Goal: Transaction & Acquisition: Obtain resource

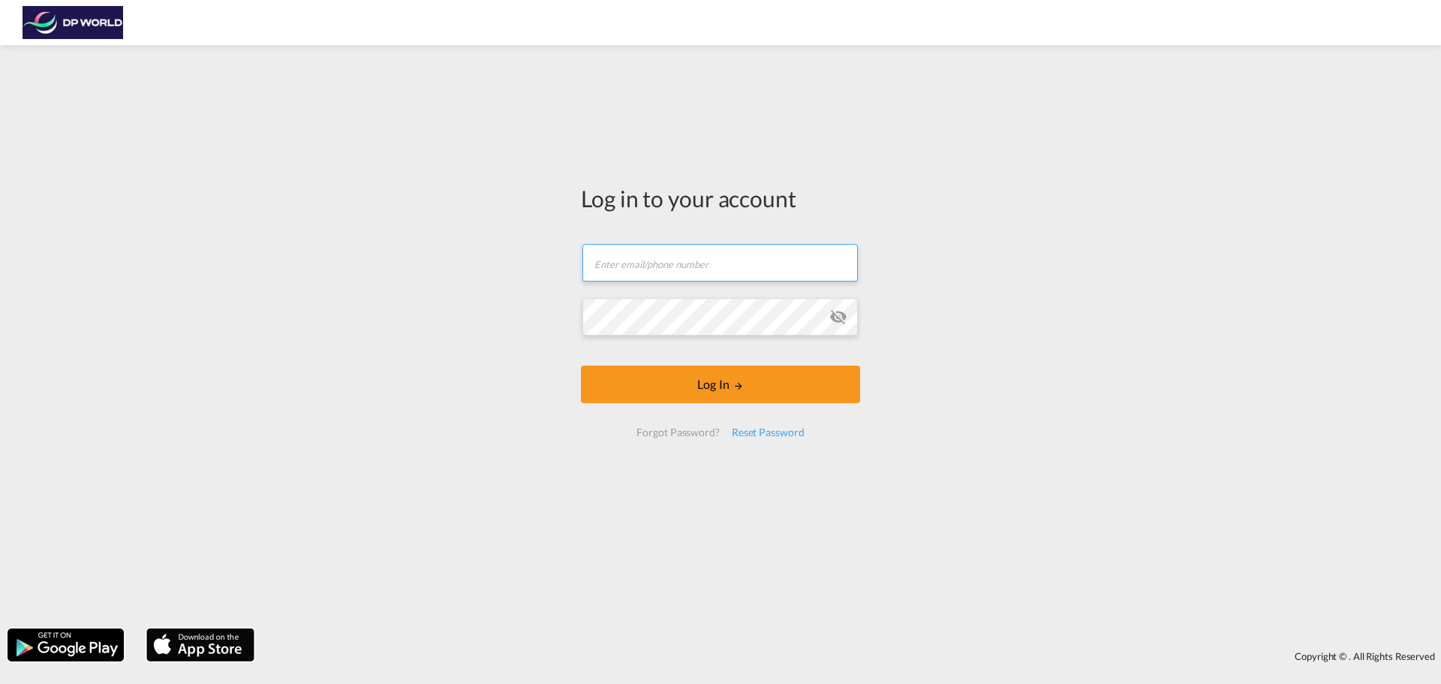
click at [673, 281] on input "text" at bounding box center [719, 263] width 275 height 38
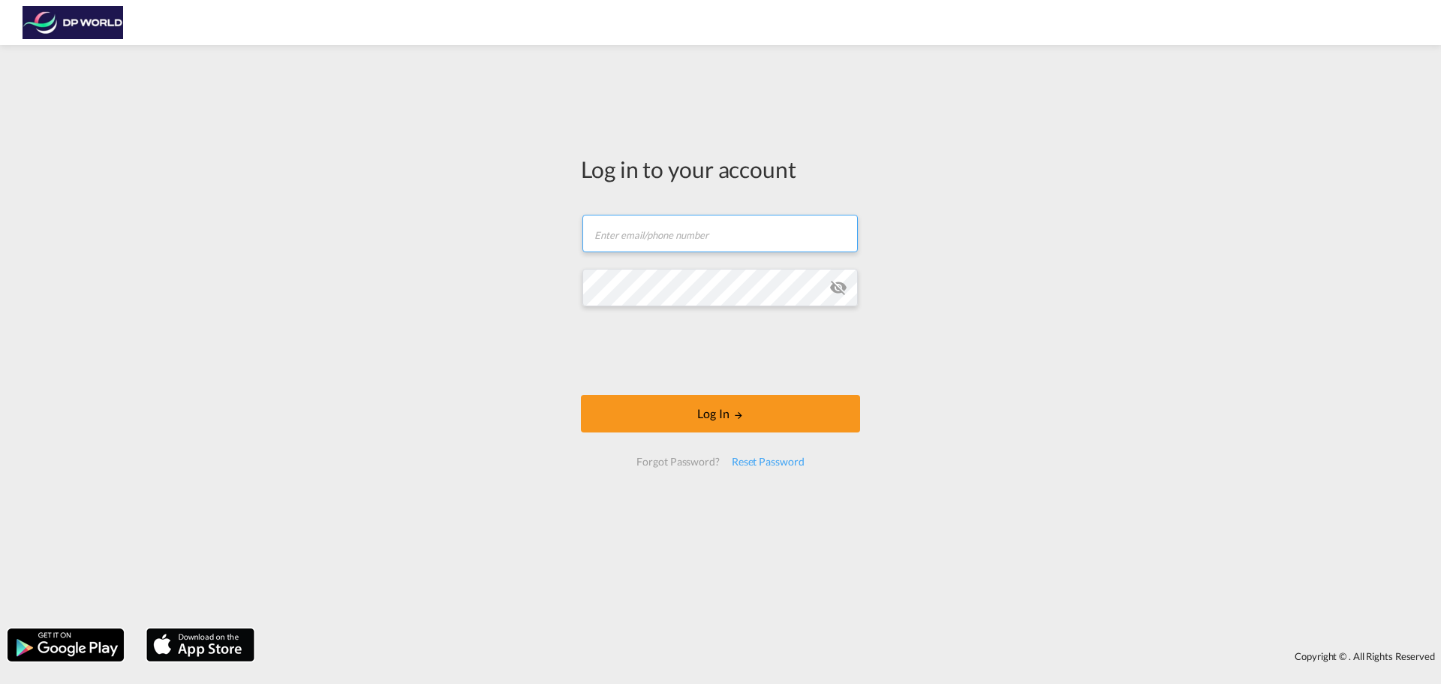
click at [694, 238] on input "text" at bounding box center [719, 234] width 275 height 38
type input "[PERSON_NAME][EMAIL_ADDRESS][PERSON_NAME][DOMAIN_NAME]"
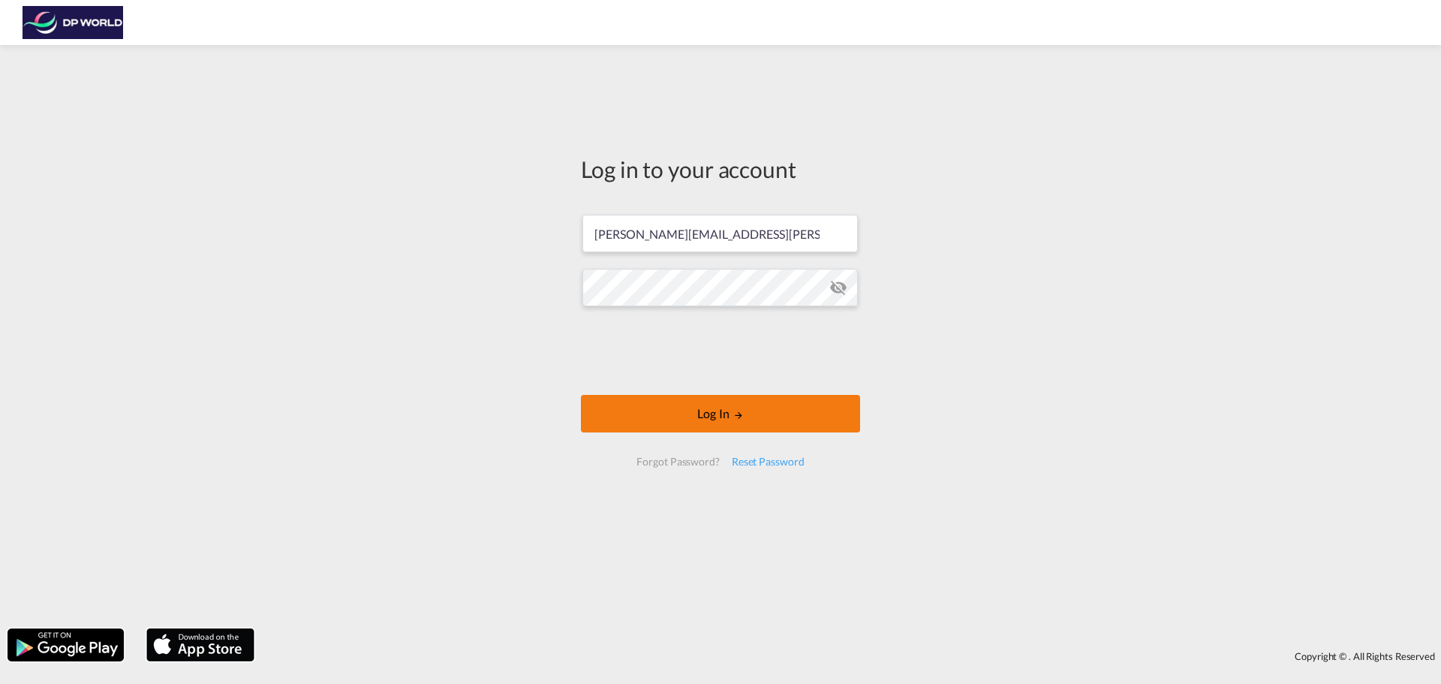
click at [719, 408] on button "Log In" at bounding box center [720, 414] width 279 height 38
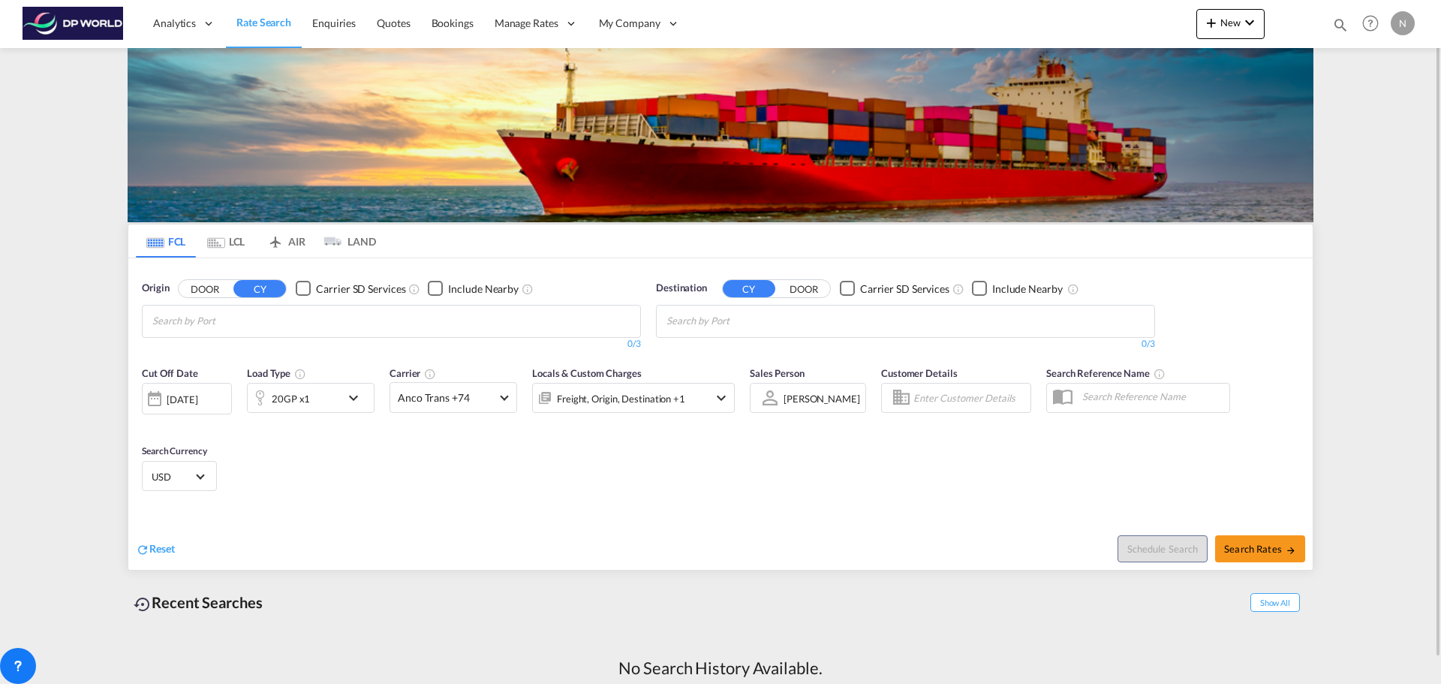
click at [206, 290] on button "DOOR" at bounding box center [205, 288] width 53 height 17
click at [263, 285] on button "CY" at bounding box center [259, 288] width 53 height 17
click at [275, 320] on input "Chips input." at bounding box center [223, 321] width 143 height 24
type input "h"
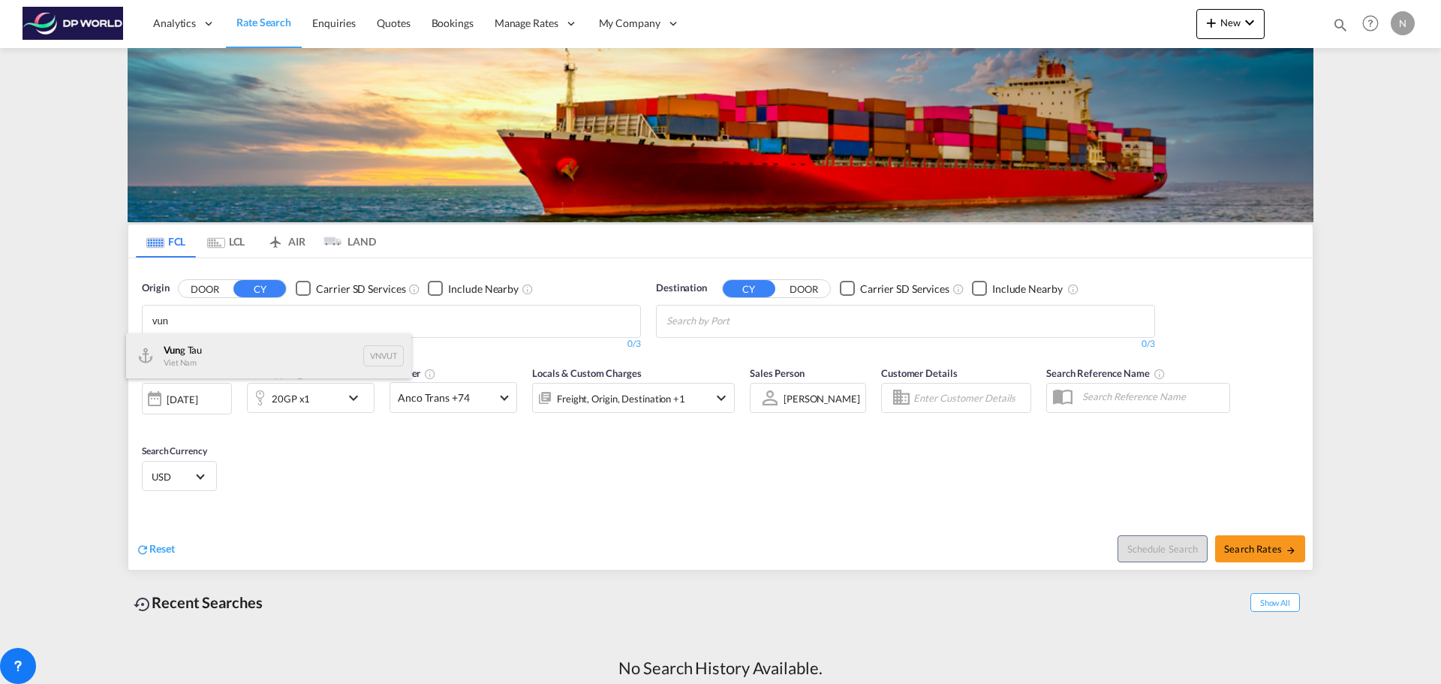
type input "vun"
click at [251, 344] on div "Vun g Tau Viet Nam VNVUT" at bounding box center [268, 355] width 285 height 45
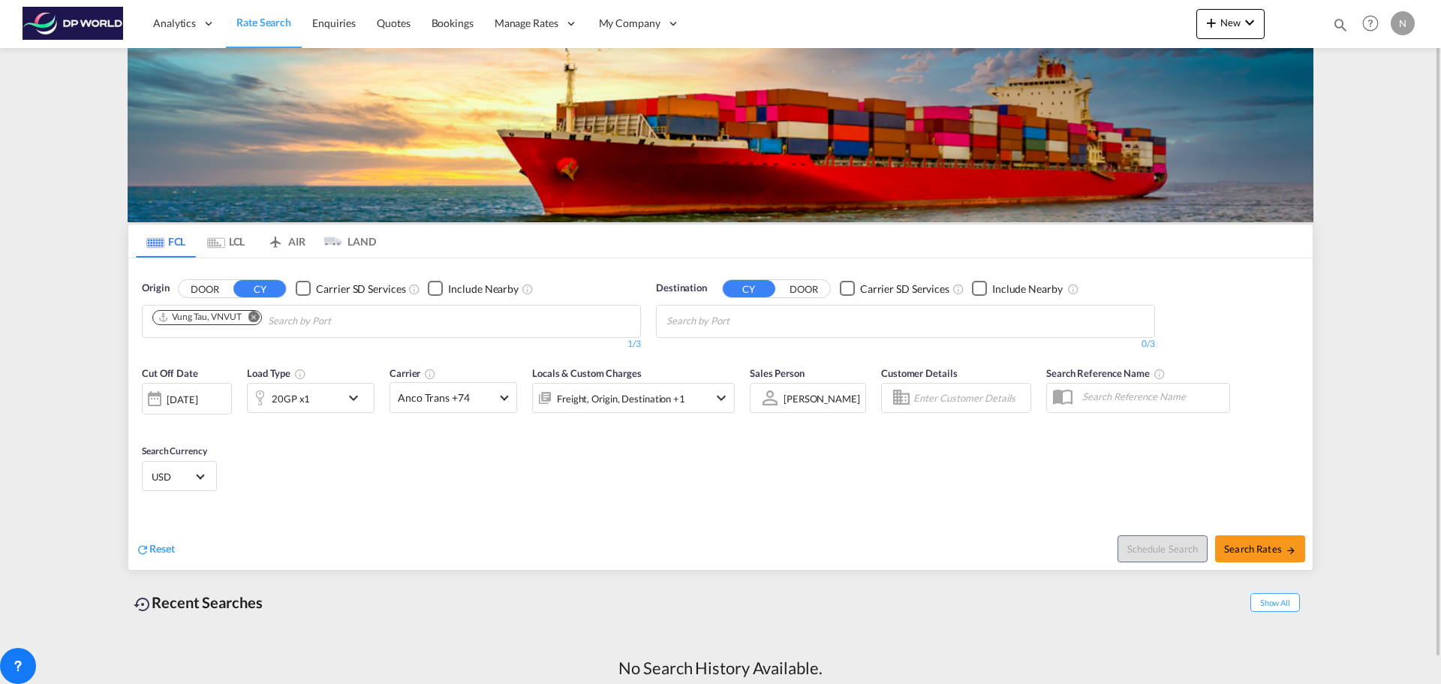
click at [802, 289] on button "DOOR" at bounding box center [804, 288] width 53 height 17
click at [719, 321] on input "Search by Door" at bounding box center [738, 321] width 143 height 24
click at [724, 319] on body "Analytics Reports Dashboard Rate Search Enquiries Quotes Bookings" at bounding box center [720, 342] width 1441 height 684
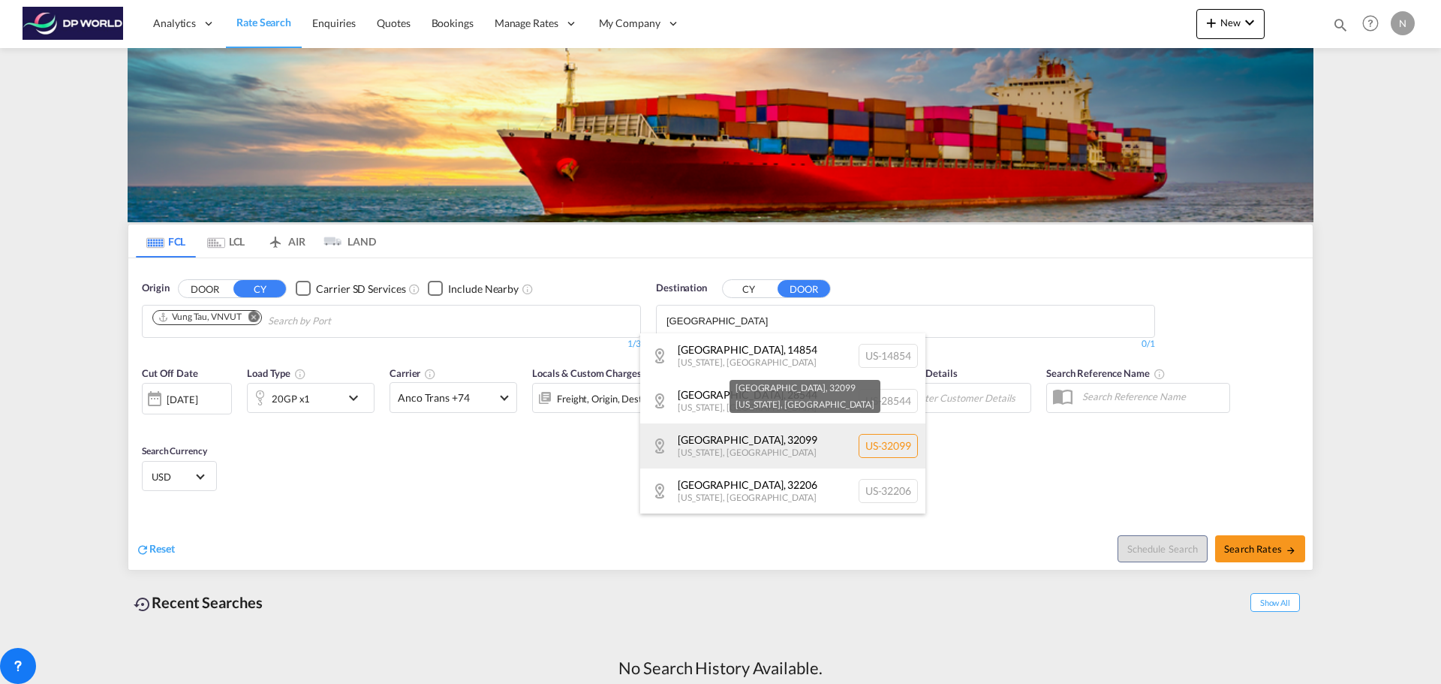
click at [799, 443] on div "[GEOGRAPHIC_DATA] , 32099 [US_STATE] , [GEOGRAPHIC_DATA] [GEOGRAPHIC_DATA]-32099" at bounding box center [782, 445] width 285 height 45
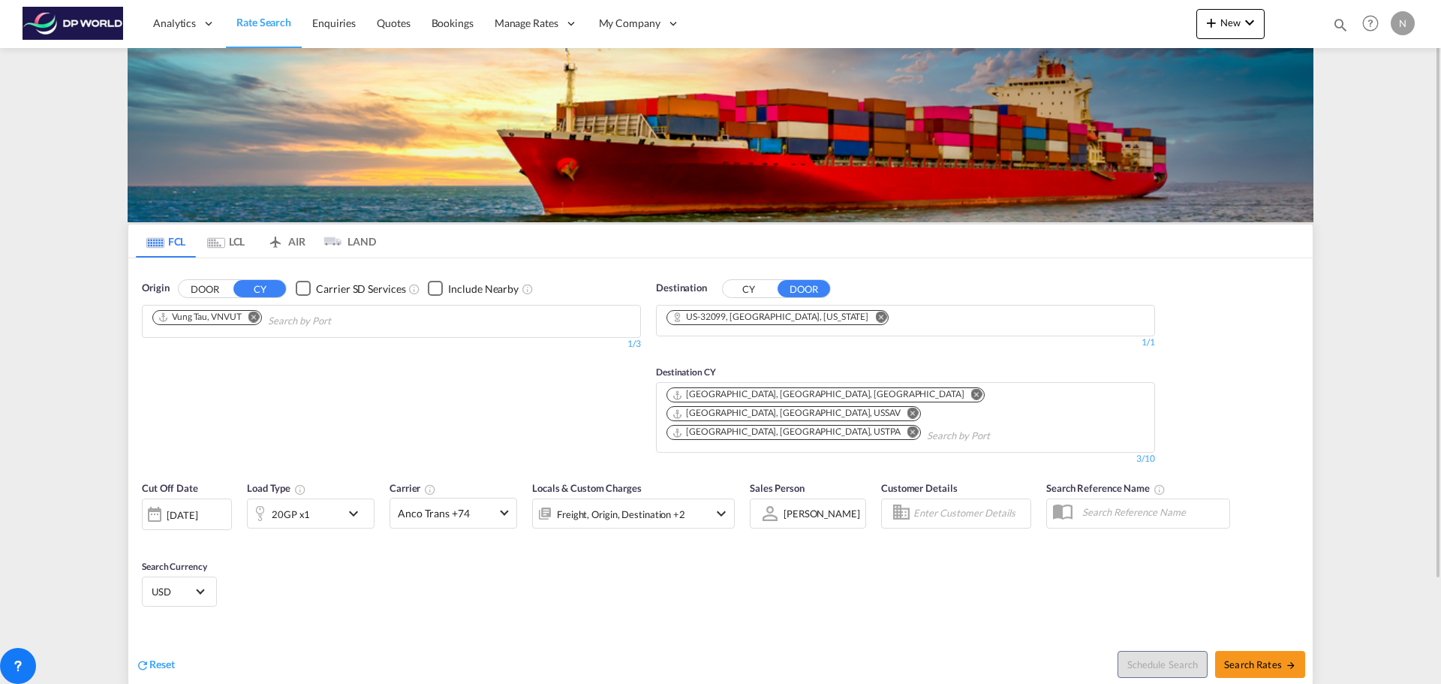
click at [731, 395] on div "[GEOGRAPHIC_DATA], [GEOGRAPHIC_DATA], [GEOGRAPHIC_DATA]" at bounding box center [818, 394] width 293 height 13
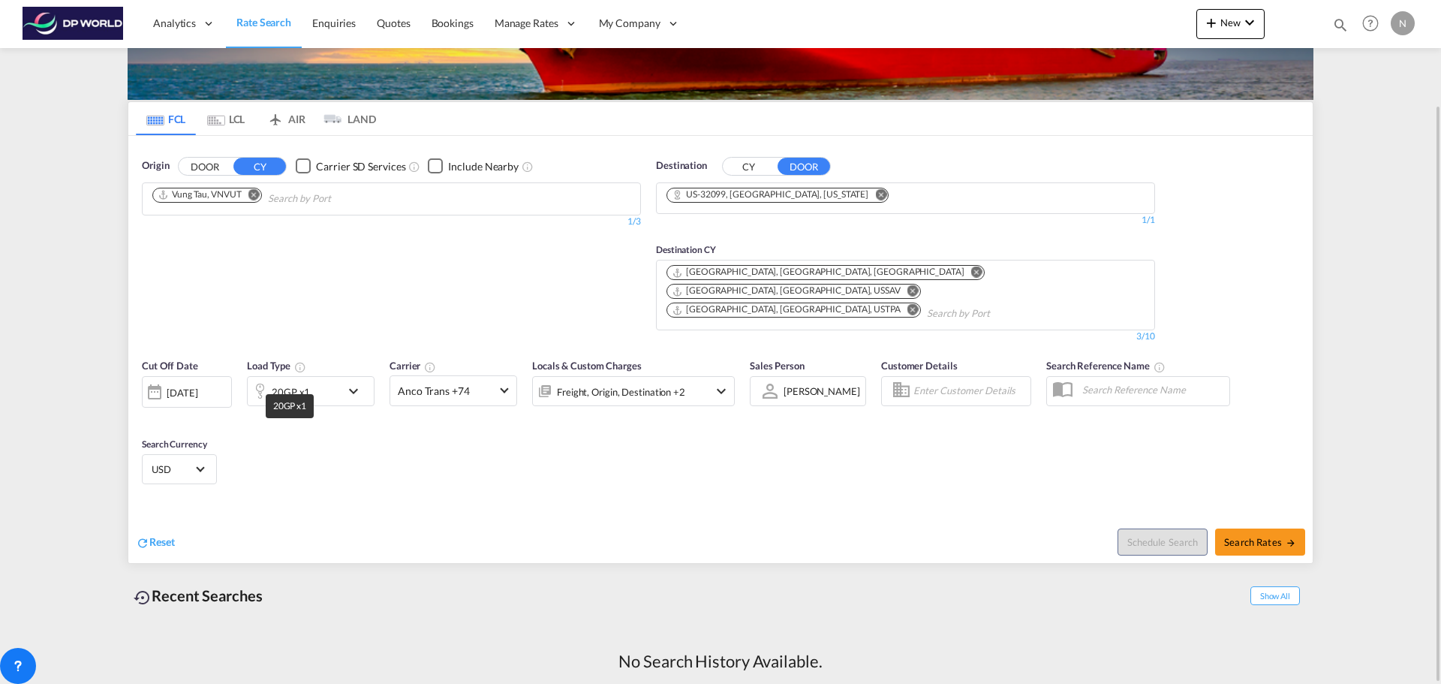
click at [349, 382] on md-icon "icon-chevron-down" at bounding box center [358, 391] width 26 height 18
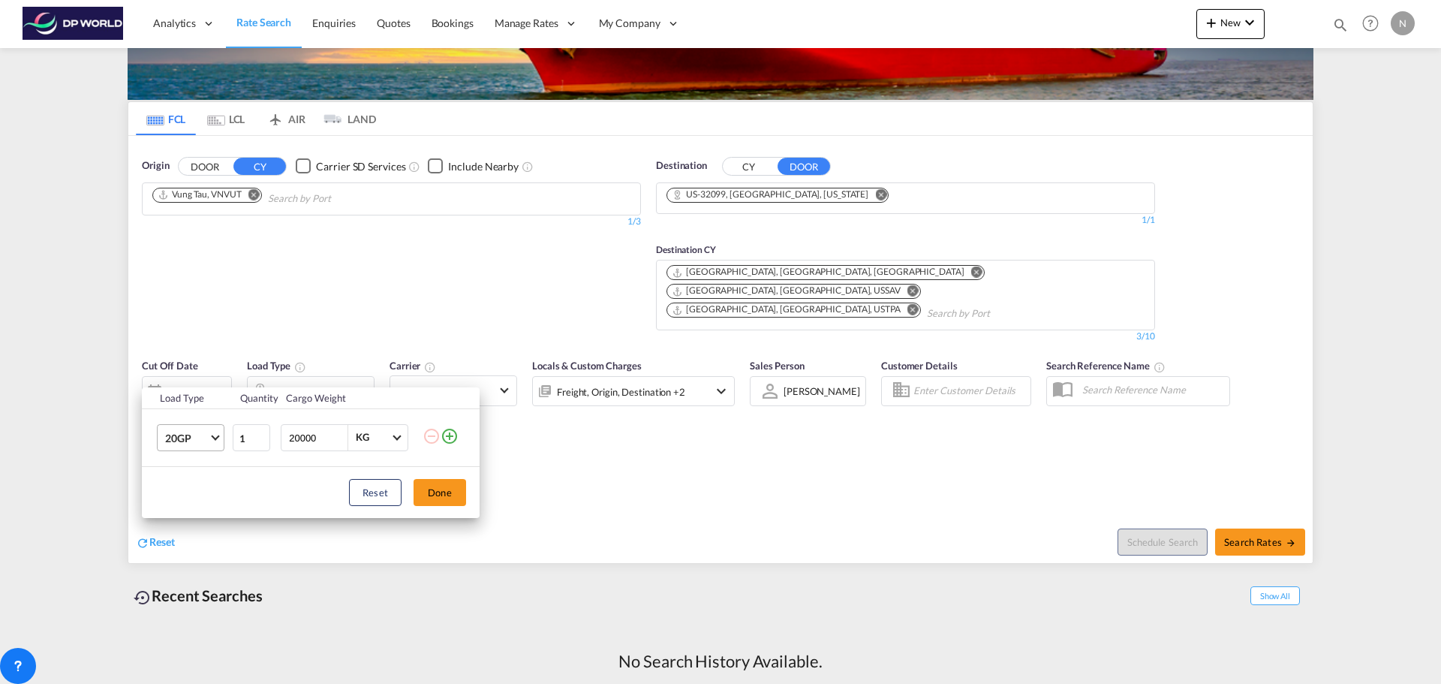
click at [217, 441] on md-select-value "20GP" at bounding box center [194, 438] width 60 height 26
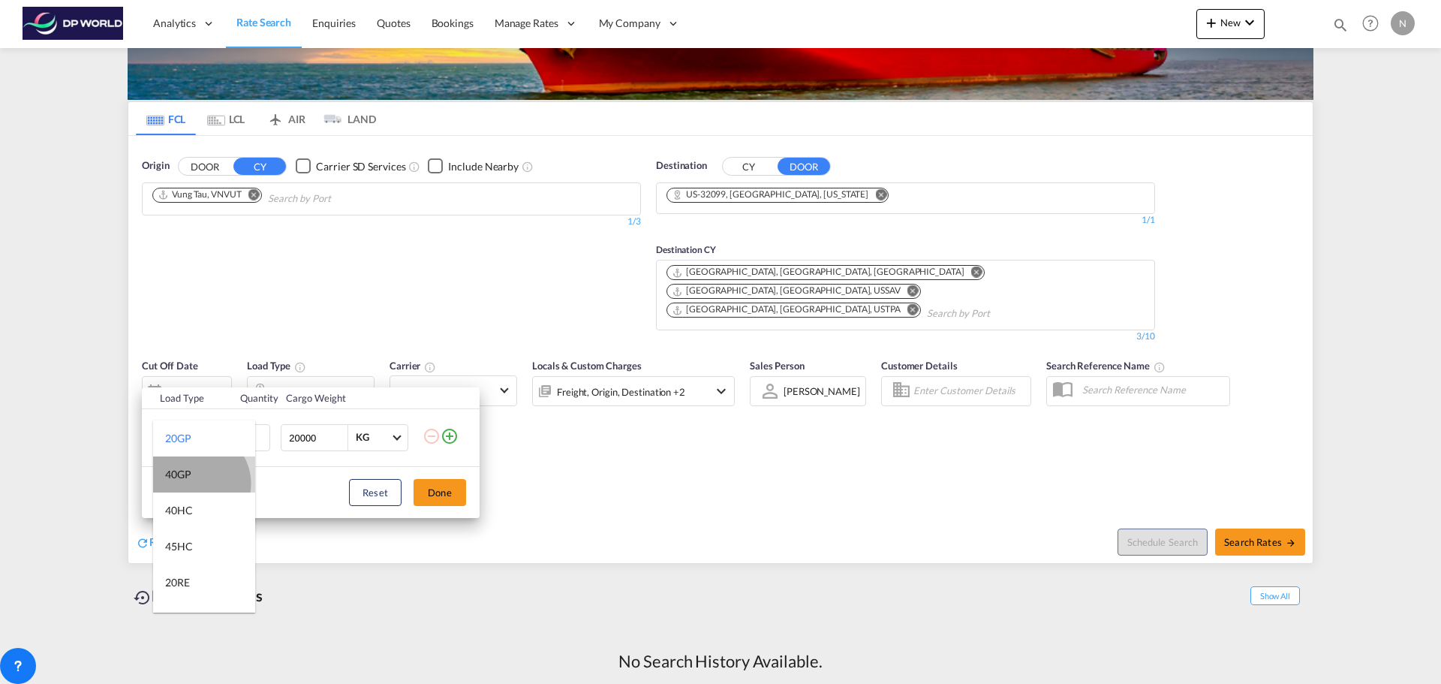
click at [196, 483] on md-option "40GP" at bounding box center [204, 474] width 102 height 36
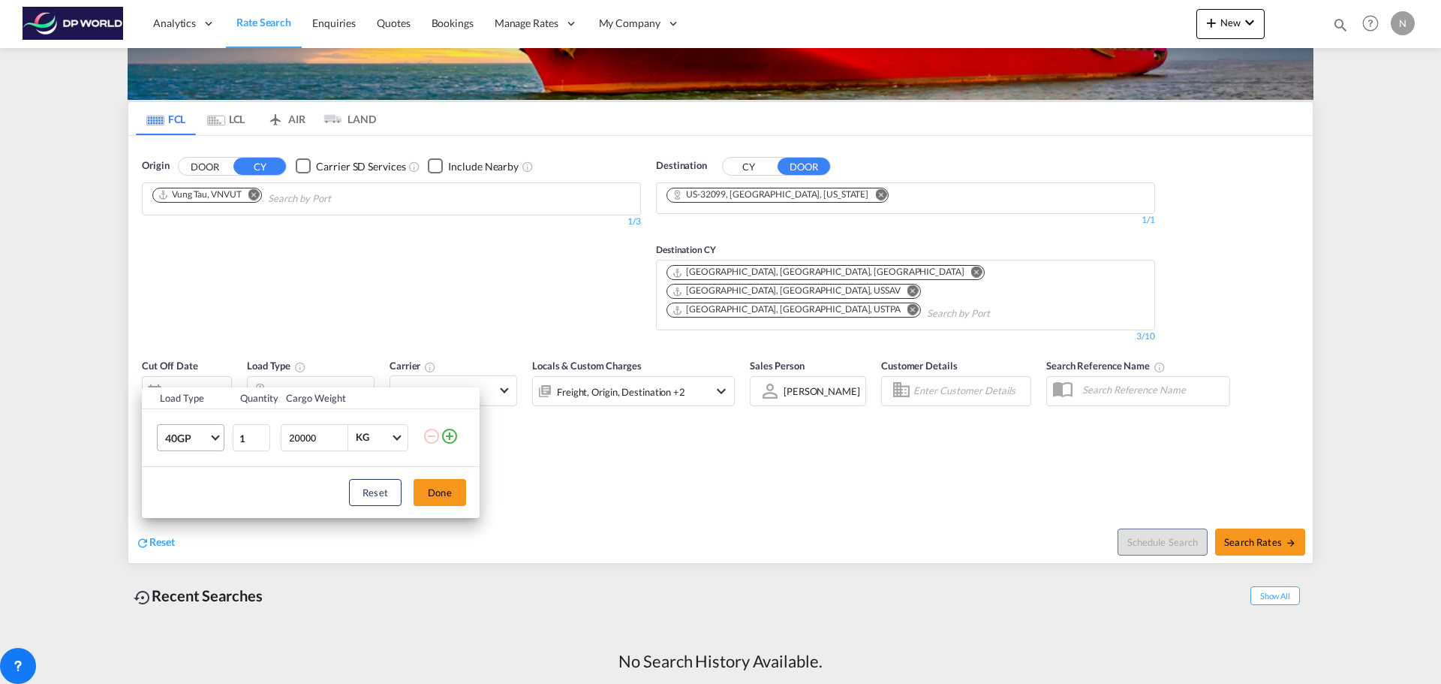
click at [200, 438] on span "40GP" at bounding box center [187, 438] width 44 height 15
click at [209, 471] on md-option "40HC" at bounding box center [204, 474] width 102 height 36
click at [438, 495] on button "Done" at bounding box center [440, 492] width 53 height 27
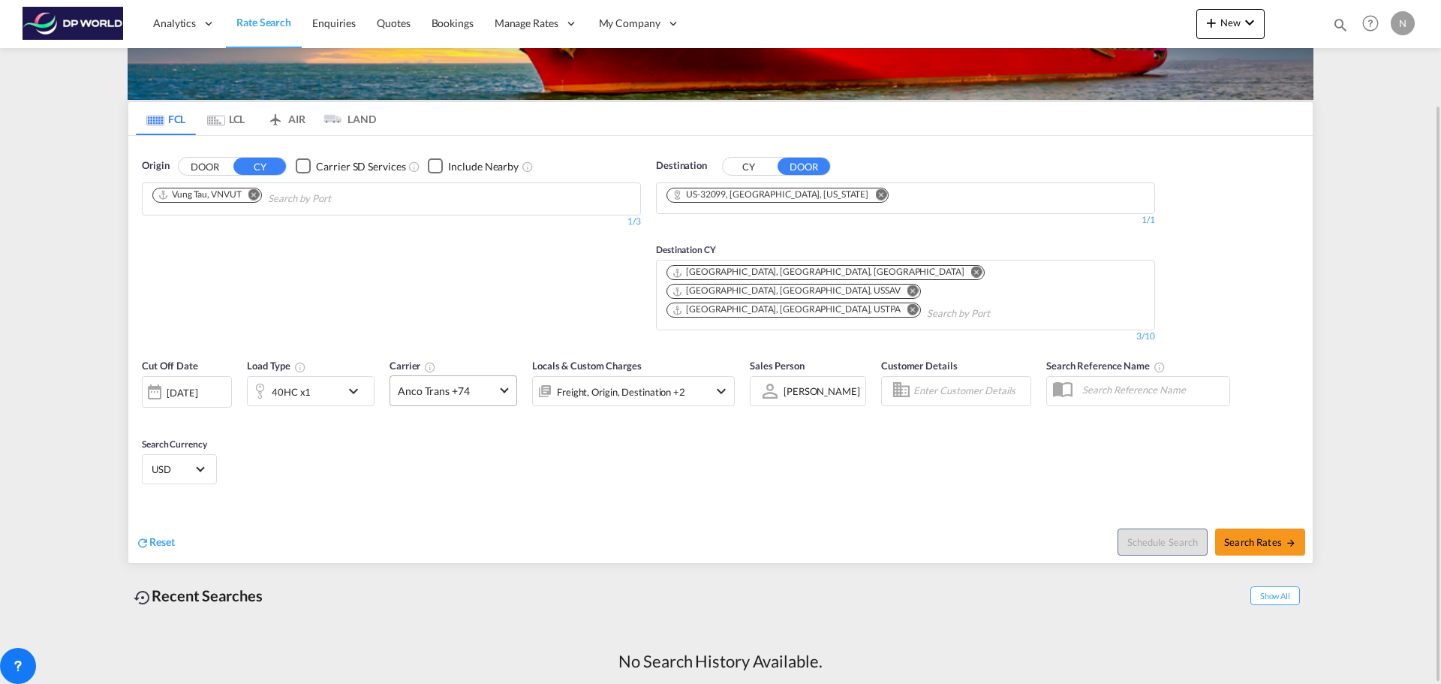
click at [486, 384] on span "Anco Trans +74" at bounding box center [447, 391] width 98 height 15
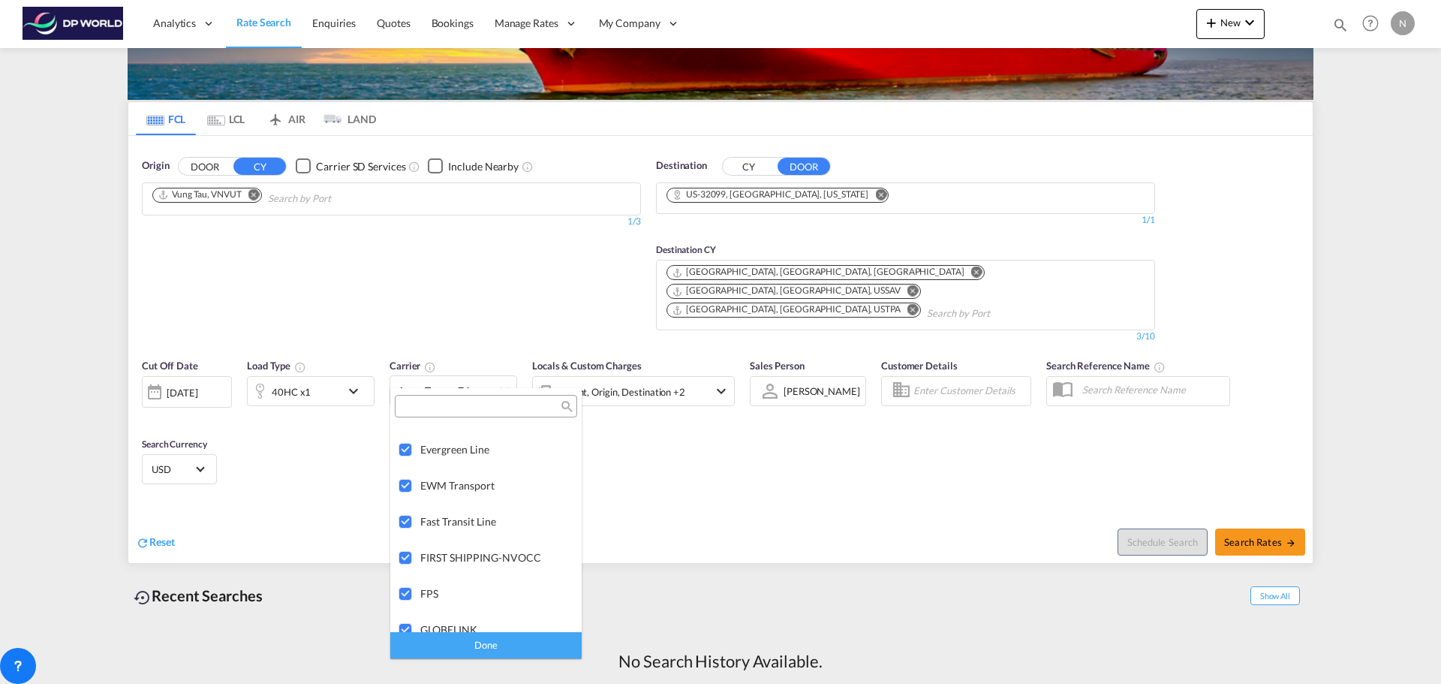
scroll to position [2102, 0]
click at [757, 435] on md-backdrop at bounding box center [720, 342] width 1441 height 684
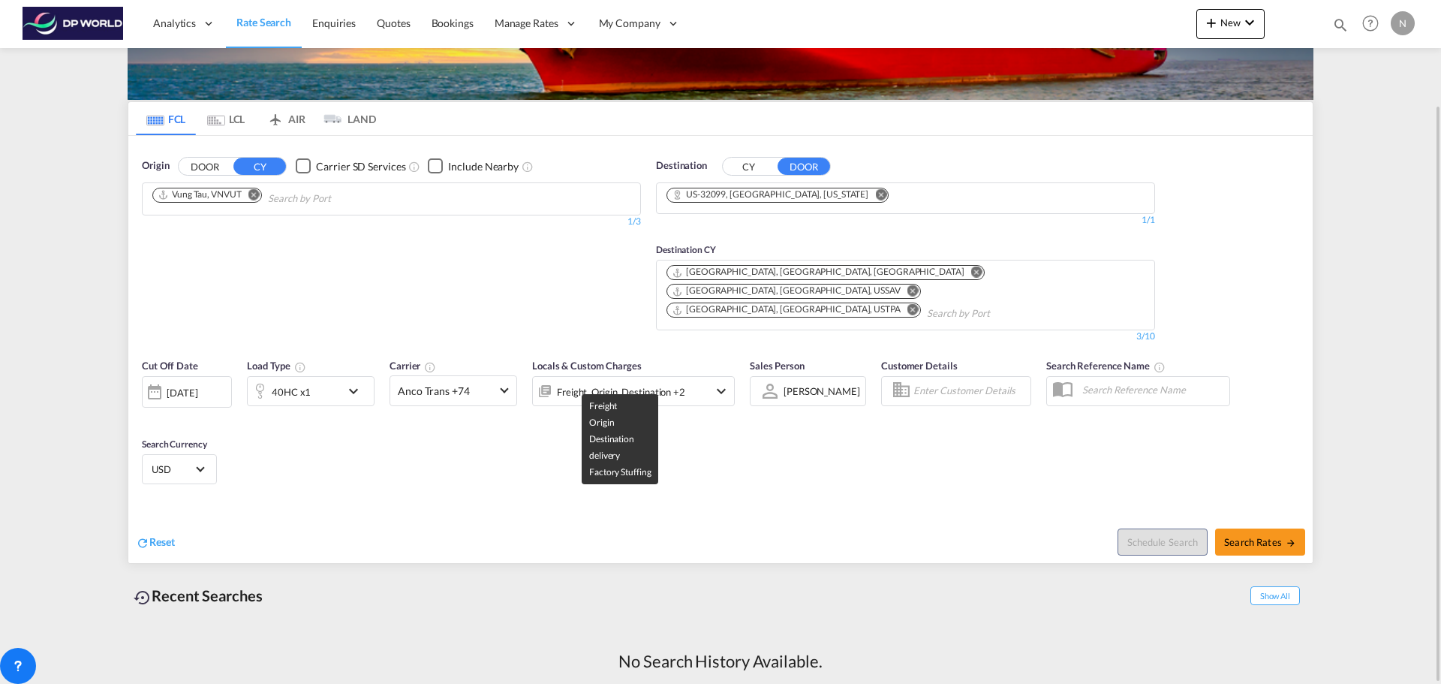
click at [679, 381] on div "Freight, Origin, Destination +2" at bounding box center [621, 391] width 128 height 21
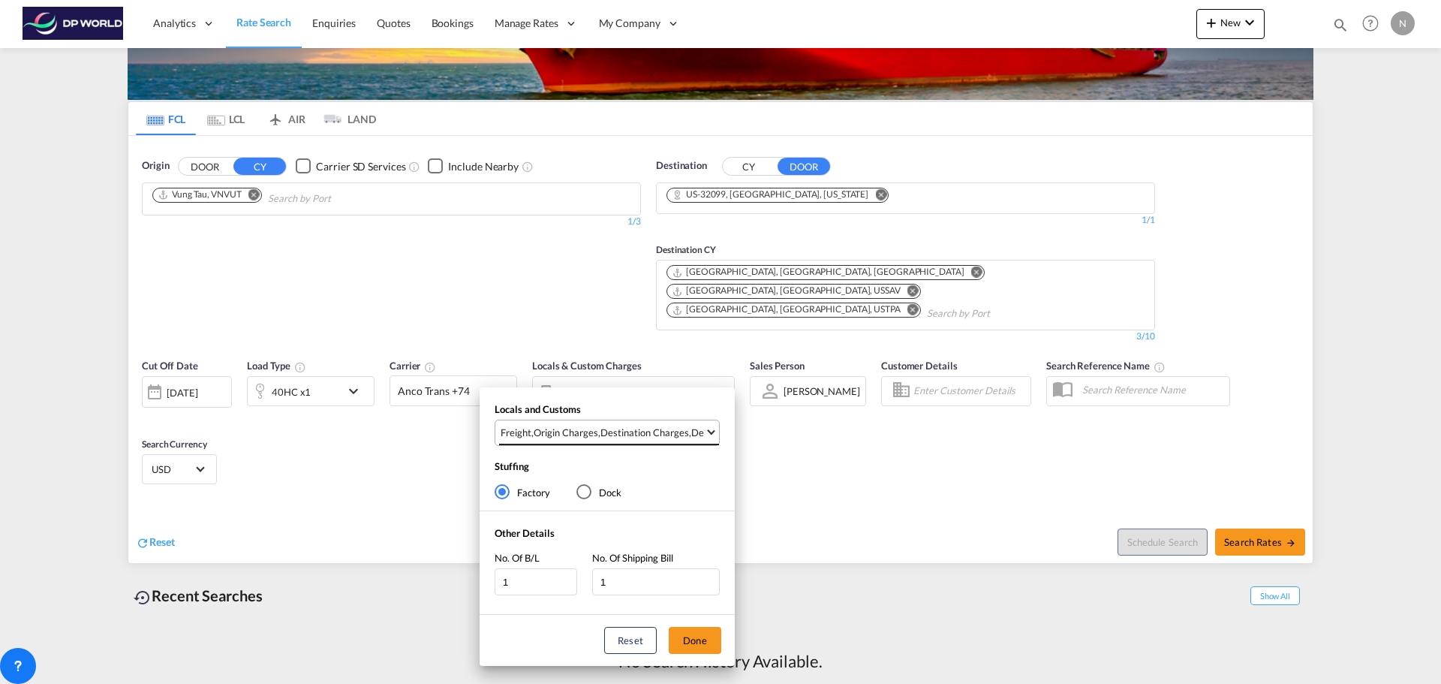
click at [664, 428] on div "Destination Charges" at bounding box center [644, 433] width 89 height 14
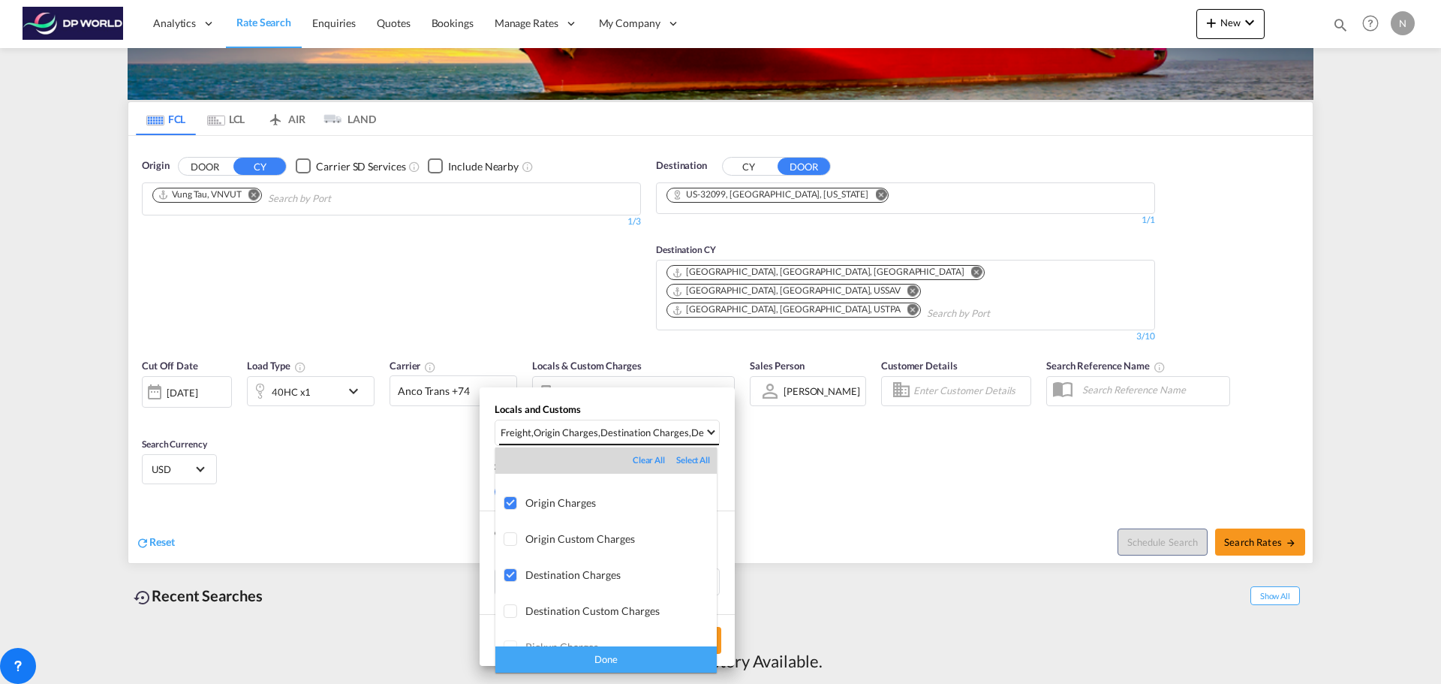
scroll to position [80, 0]
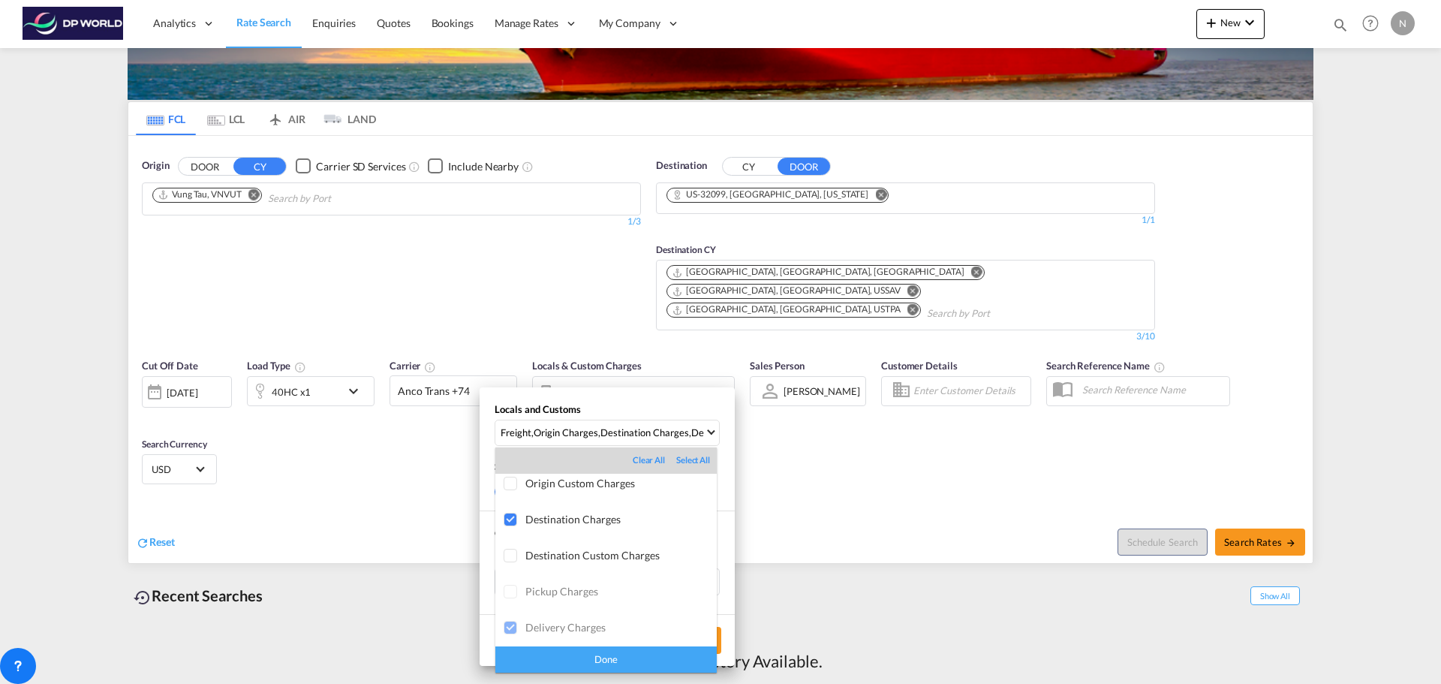
click at [620, 662] on div "Done" at bounding box center [605, 659] width 221 height 26
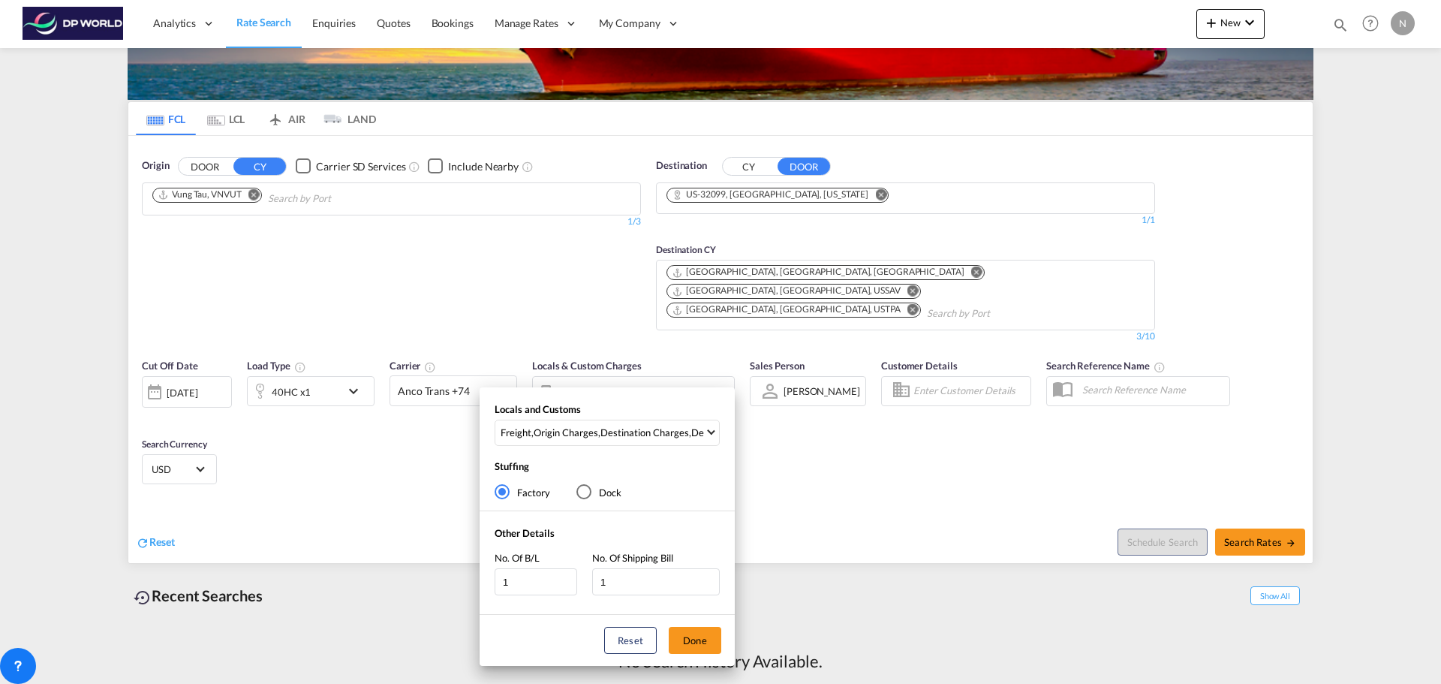
click at [844, 453] on div "Locals and Customs Freight , Origin Charges , Destination Charges , Delivery Ch…" at bounding box center [720, 342] width 1441 height 684
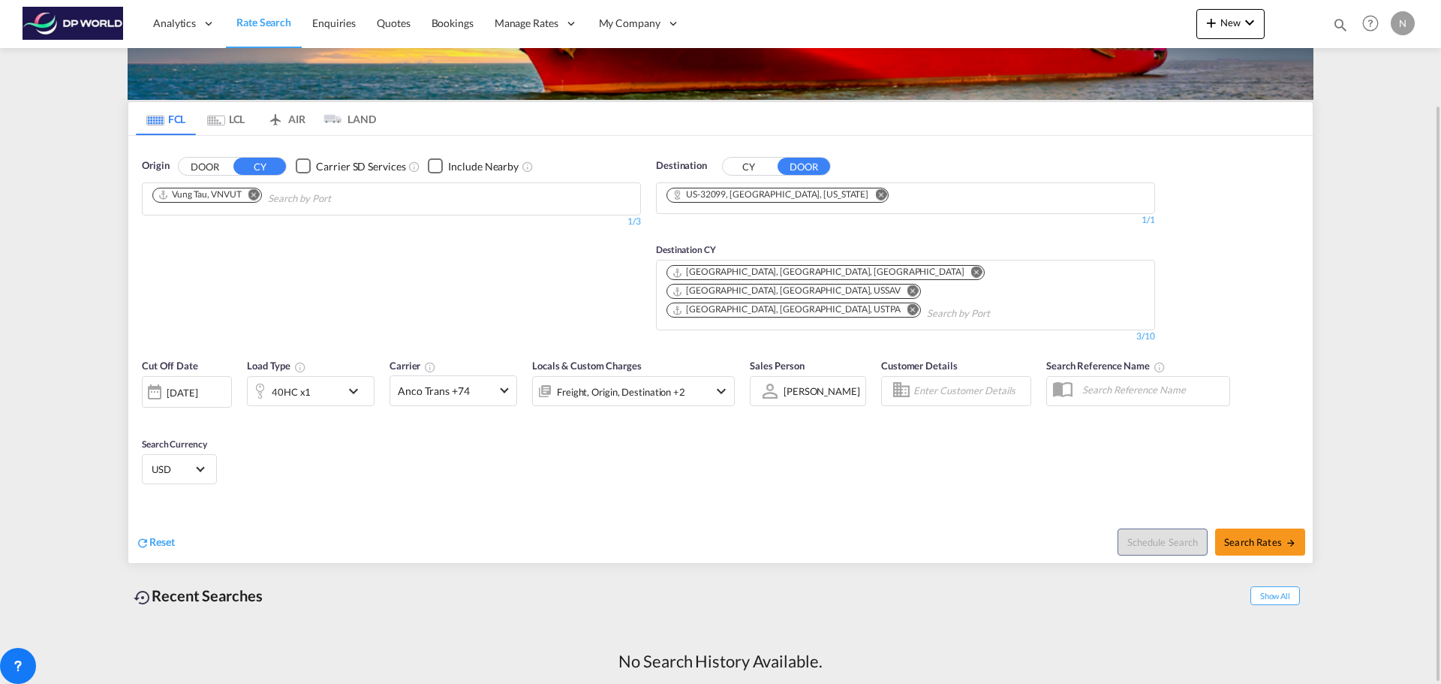
click at [934, 380] on input "Enter Customer Details" at bounding box center [969, 391] width 113 height 23
click at [742, 164] on button "CY" at bounding box center [749, 166] width 53 height 17
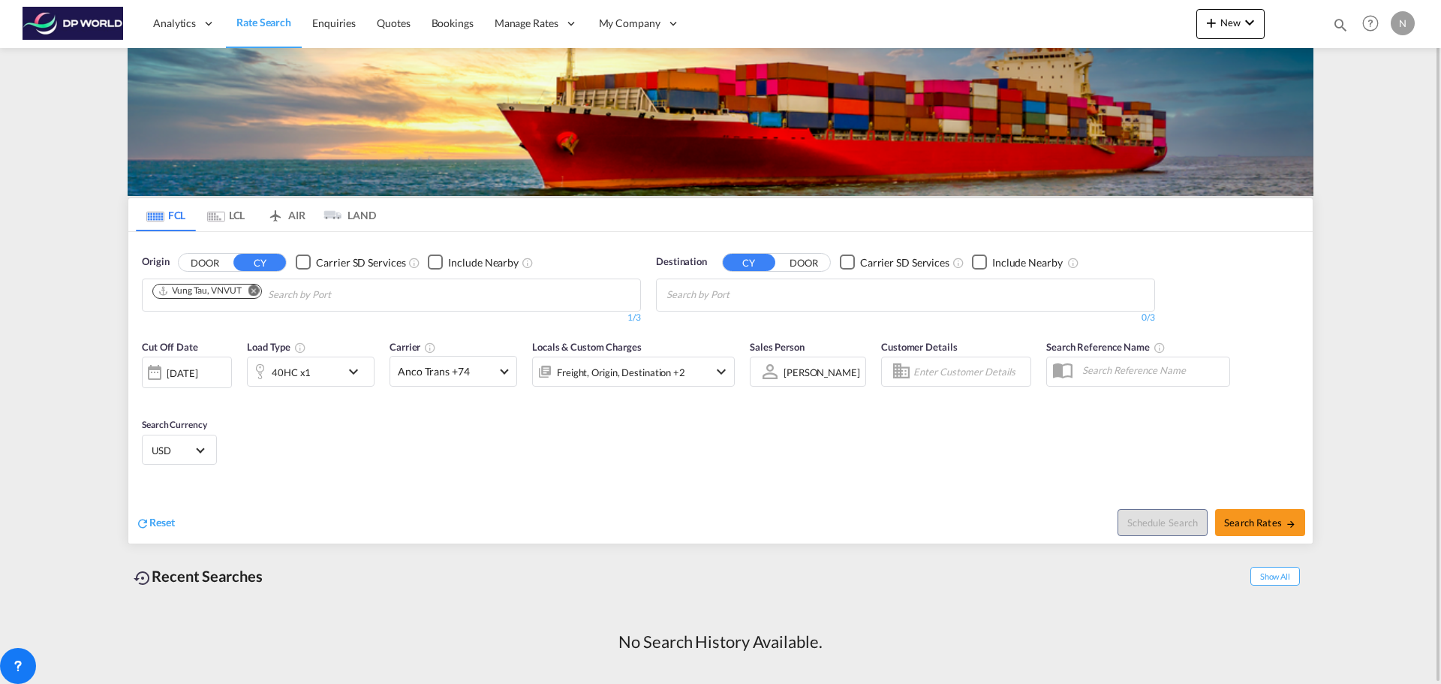
scroll to position [26, 0]
click at [739, 295] on input "Search by Port" at bounding box center [738, 295] width 143 height 24
type input "jacksonville fl"
click at [736, 322] on div "[GEOGRAPHIC_DATA], [GEOGRAPHIC_DATA] [GEOGRAPHIC_DATA] USJAX" at bounding box center [782, 334] width 285 height 54
click at [345, 369] on md-icon "icon-chevron-down" at bounding box center [358, 372] width 26 height 18
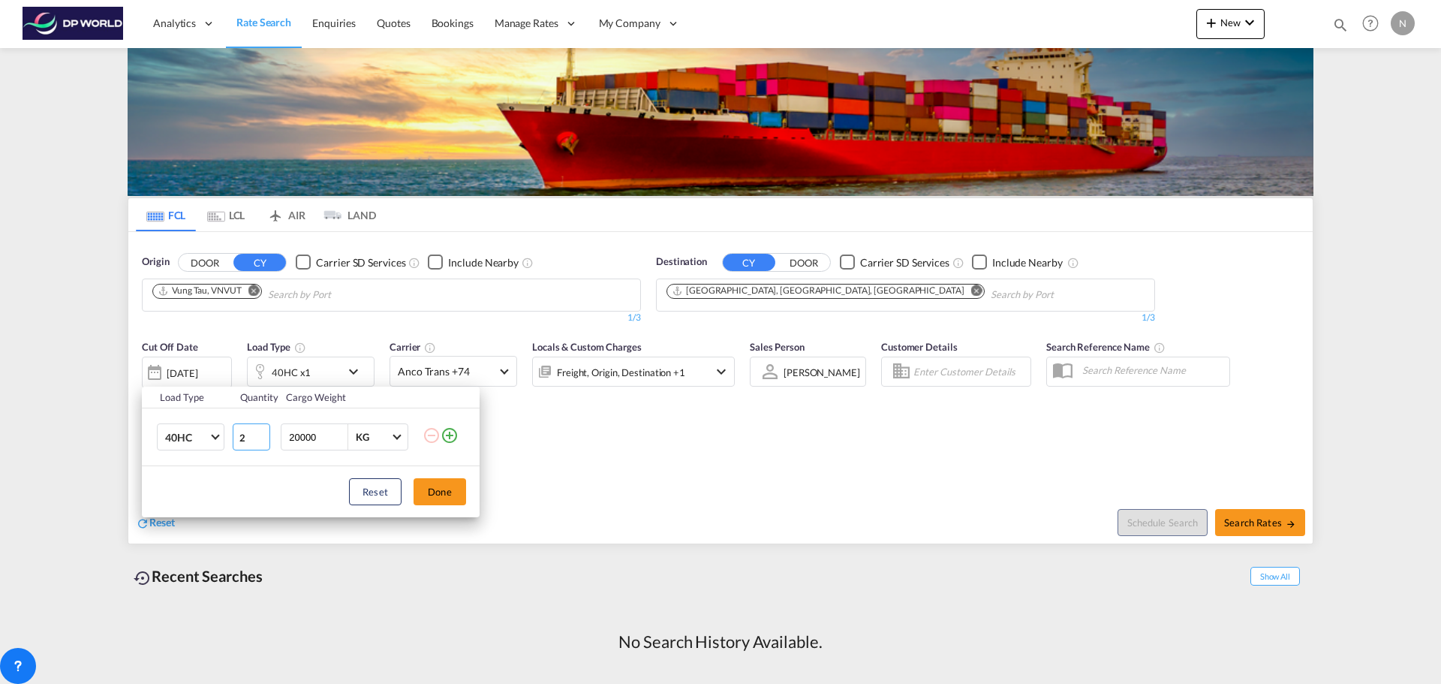
click at [264, 432] on input "2" at bounding box center [252, 436] width 38 height 27
click at [264, 432] on input "3" at bounding box center [252, 436] width 38 height 27
click at [264, 432] on input "4" at bounding box center [252, 436] width 38 height 27
click at [265, 444] on input "4" at bounding box center [252, 436] width 38 height 27
click at [262, 443] on input "3" at bounding box center [252, 436] width 38 height 27
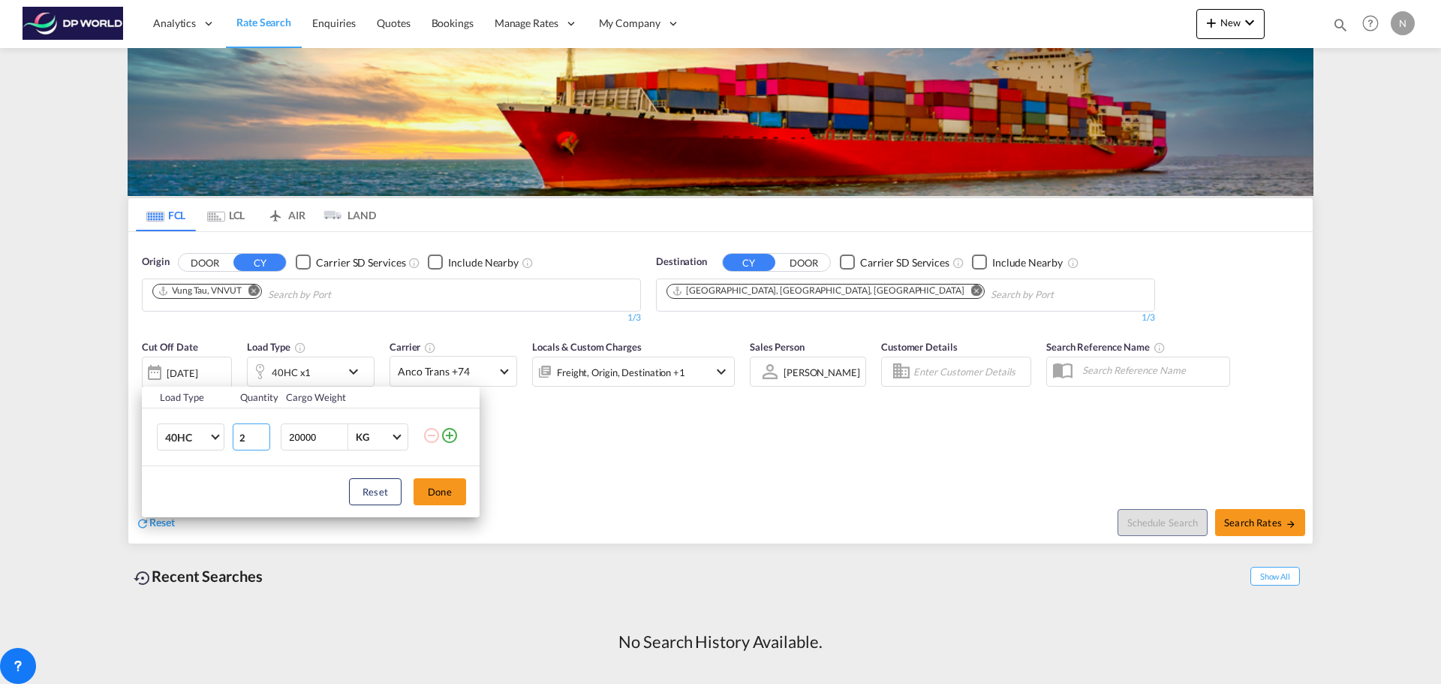
type input "2"
click at [262, 443] on input "2" at bounding box center [252, 436] width 38 height 27
click at [448, 492] on button "Done" at bounding box center [440, 491] width 53 height 27
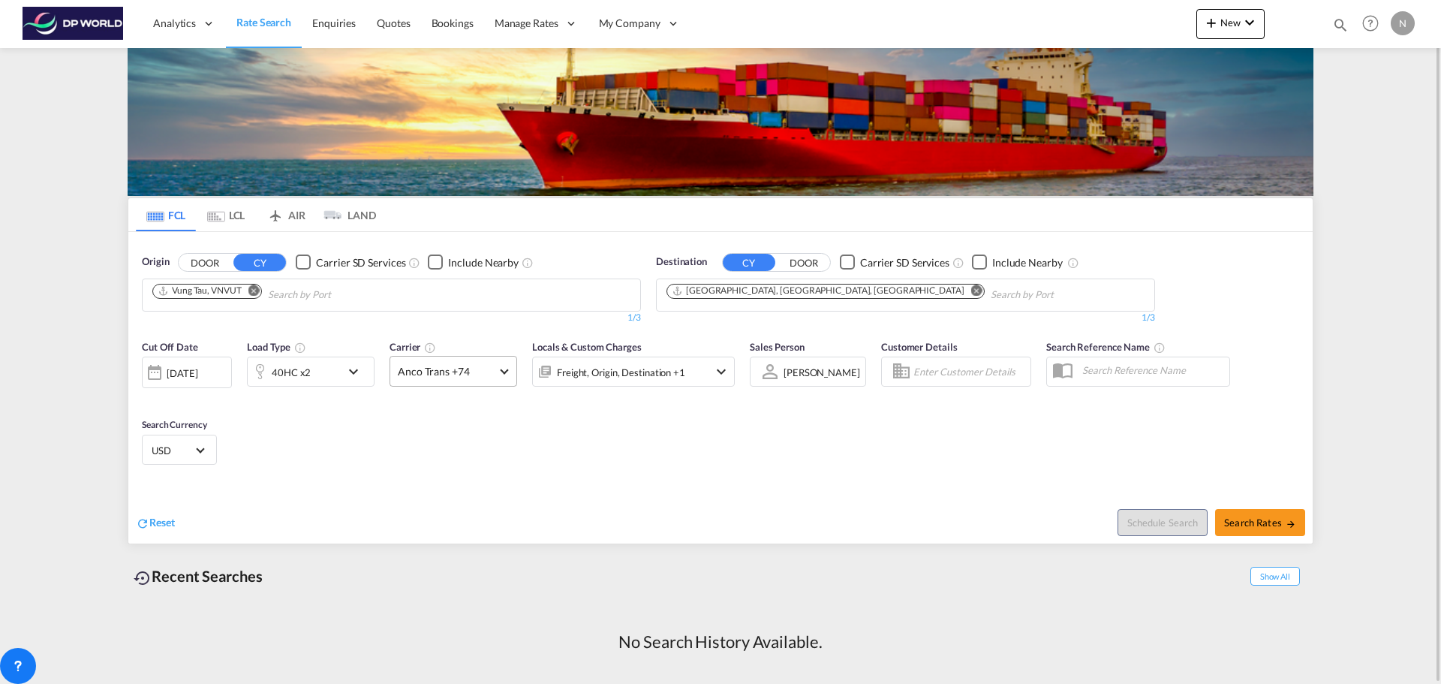
click at [504, 372] on span at bounding box center [504, 370] width 8 height 8
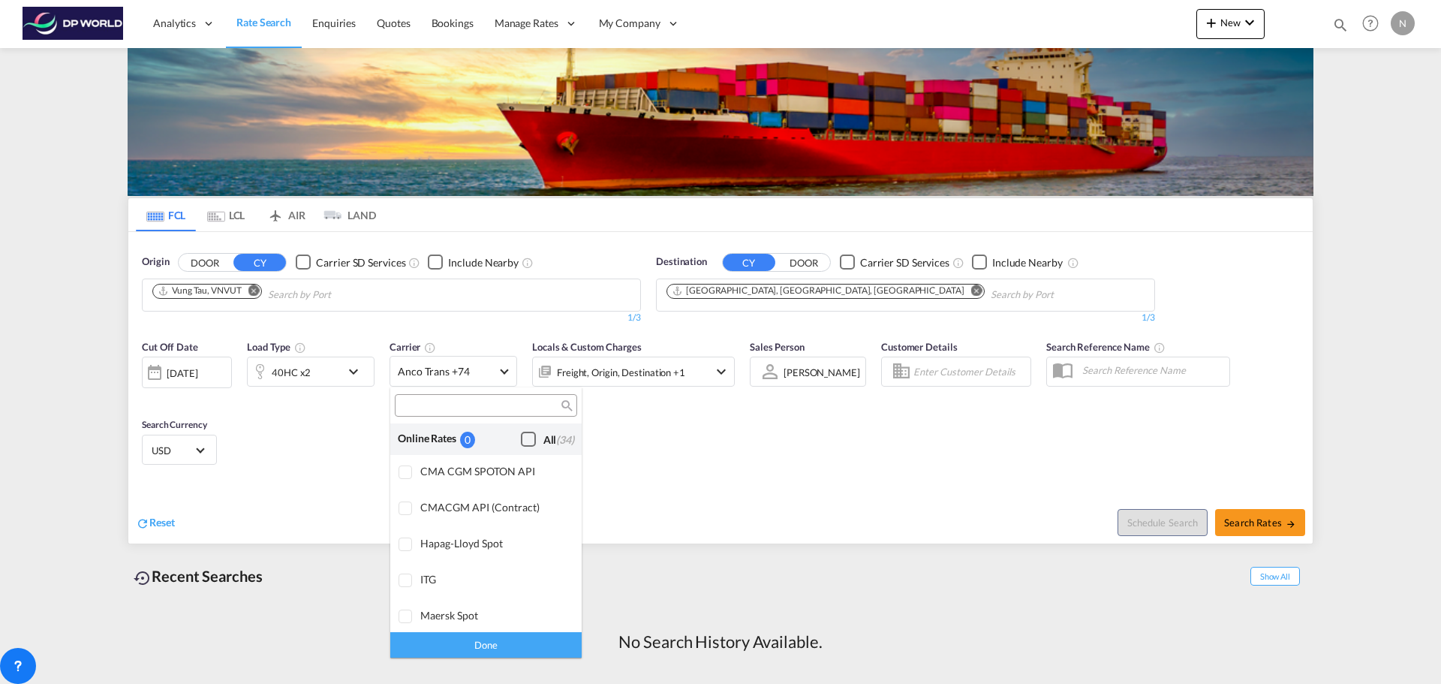
scroll to position [1205, 0]
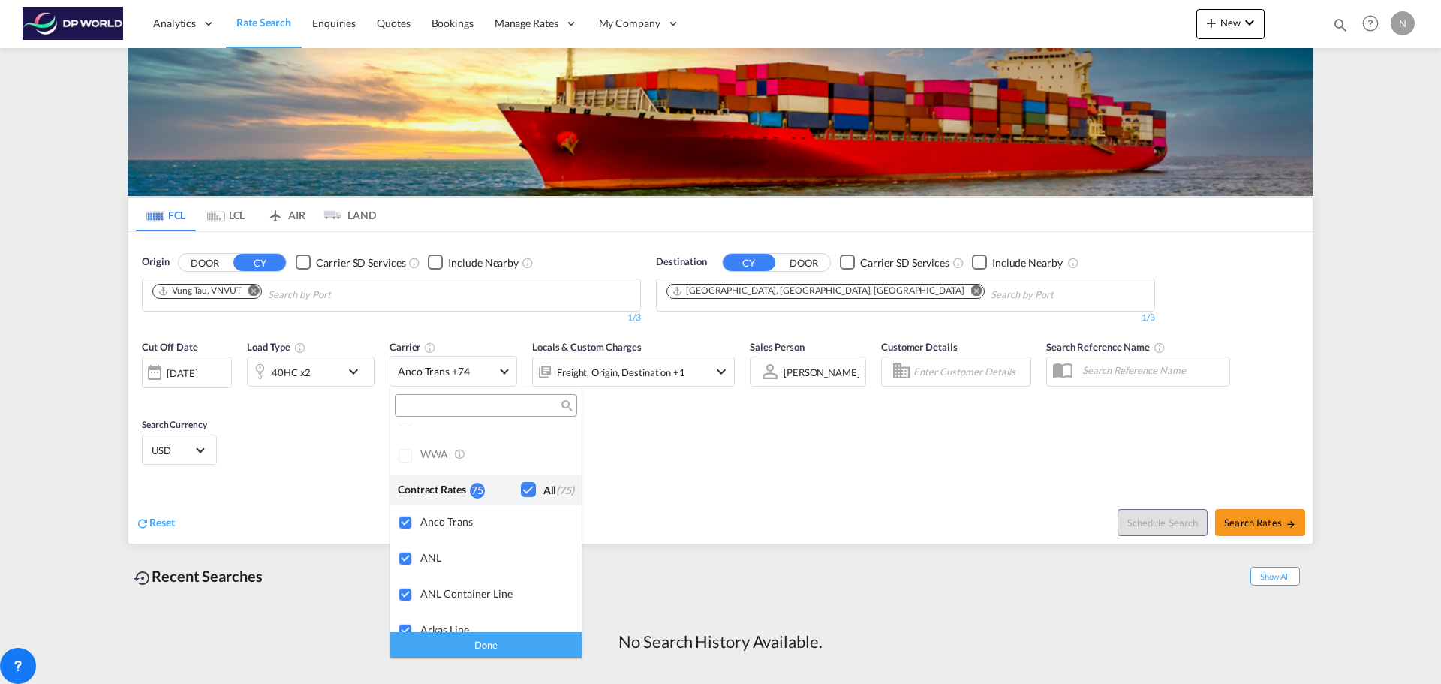
click at [474, 412] on input "search" at bounding box center [479, 406] width 161 height 14
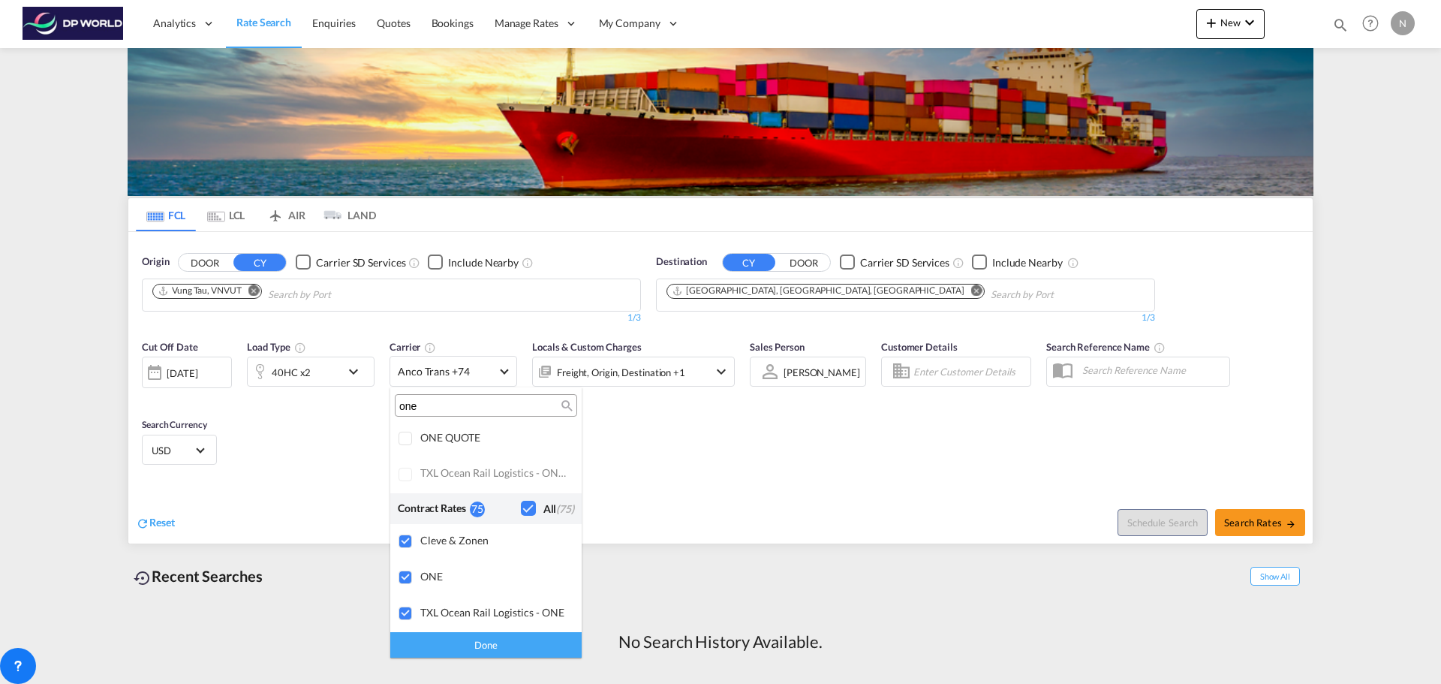
scroll to position [34, 0]
drag, startPoint x: 426, startPoint y: 411, endPoint x: 393, endPoint y: 403, distance: 34.6
click at [393, 403] on md-select-header "one" at bounding box center [485, 405] width 191 height 36
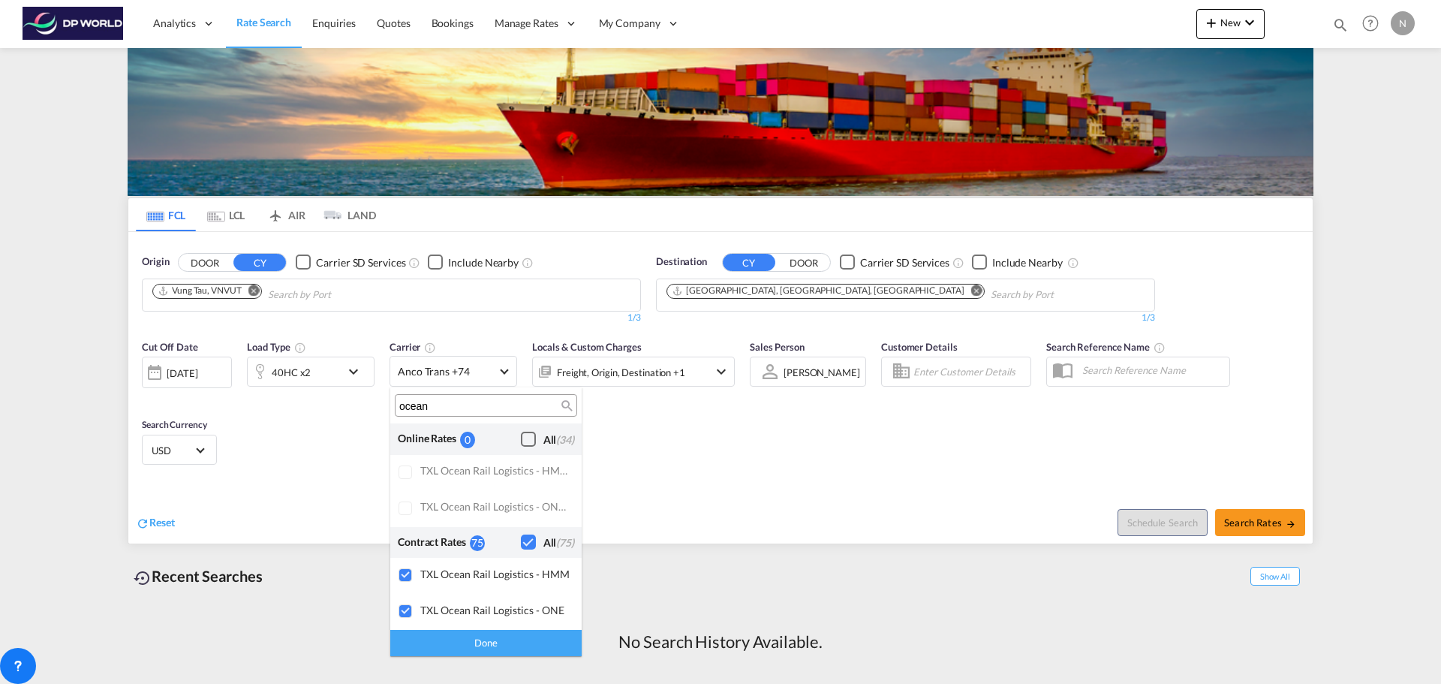
drag, startPoint x: 446, startPoint y: 405, endPoint x: 394, endPoint y: 404, distance: 51.8
click at [394, 404] on md-select-header "ocean" at bounding box center [485, 405] width 191 height 36
type input "one"
click at [493, 641] on div "Done" at bounding box center [485, 644] width 191 height 26
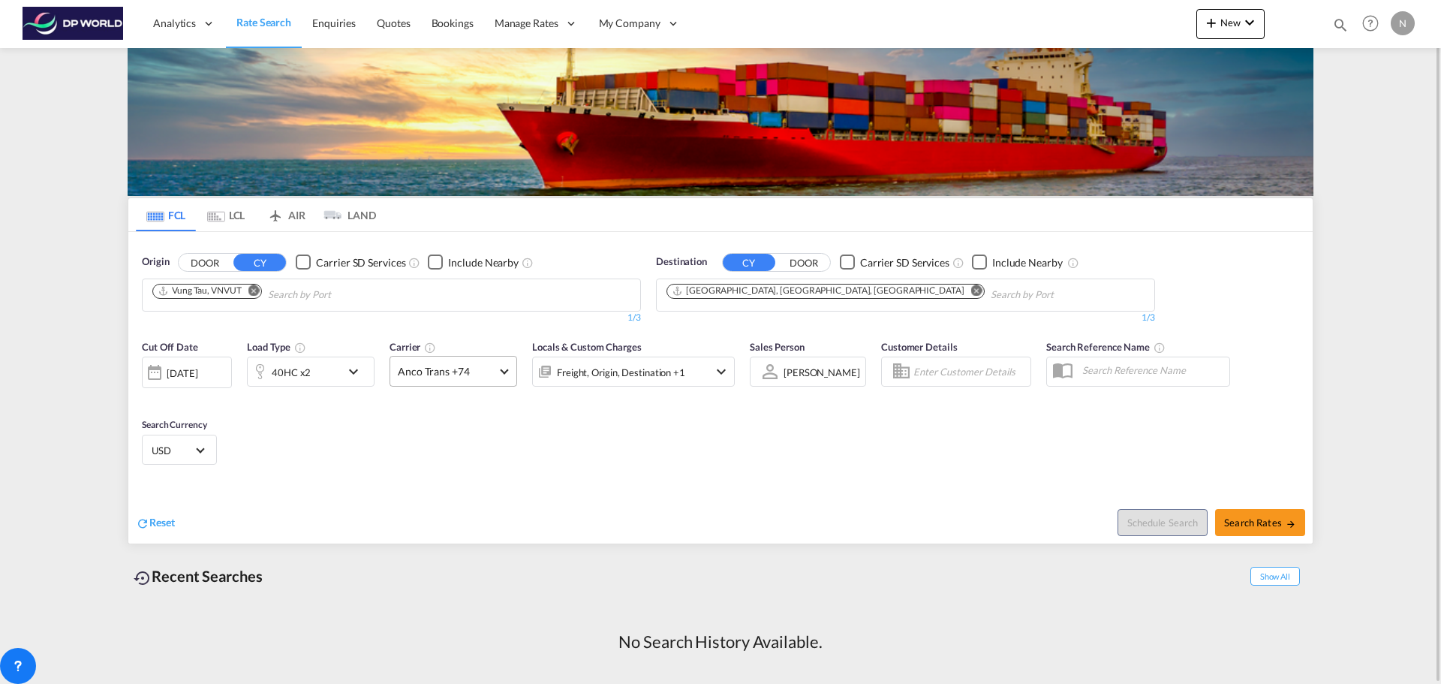
click at [501, 372] on md-select-value "Anco Trans +74" at bounding box center [453, 371] width 126 height 29
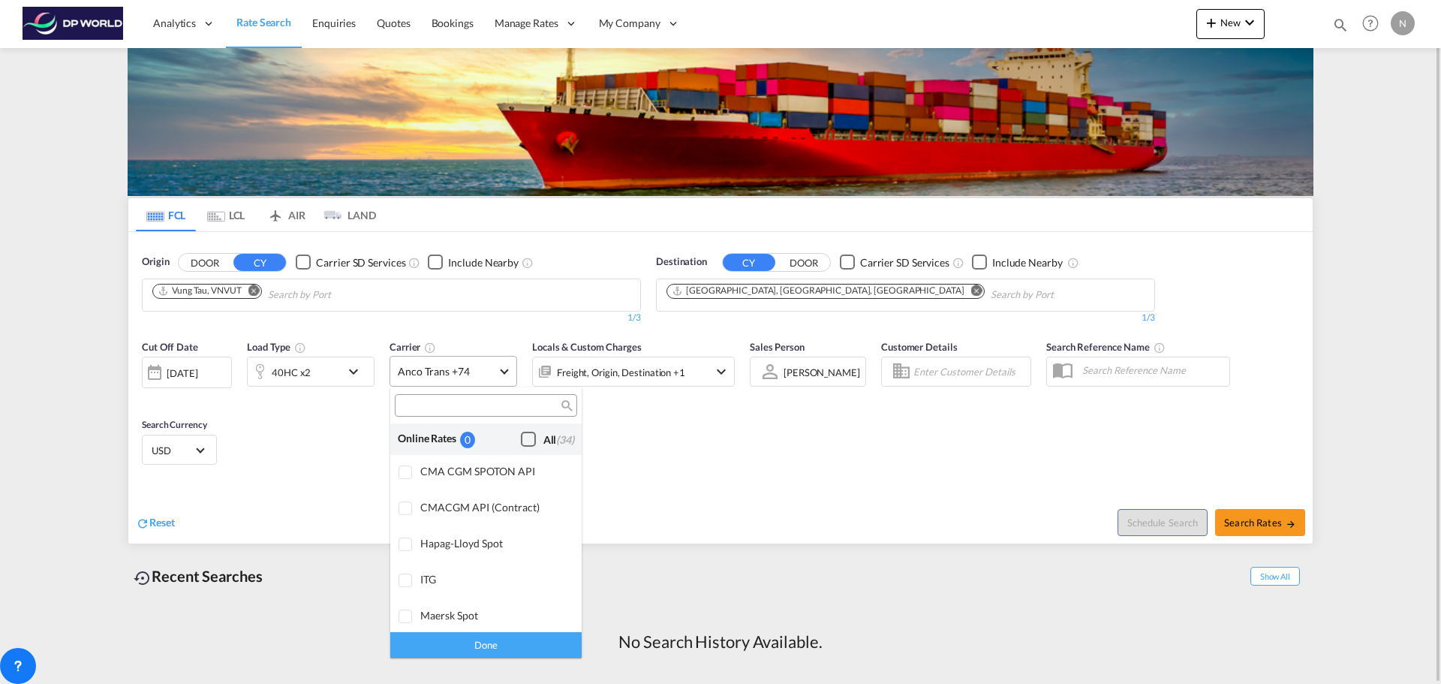
scroll to position [1205, 0]
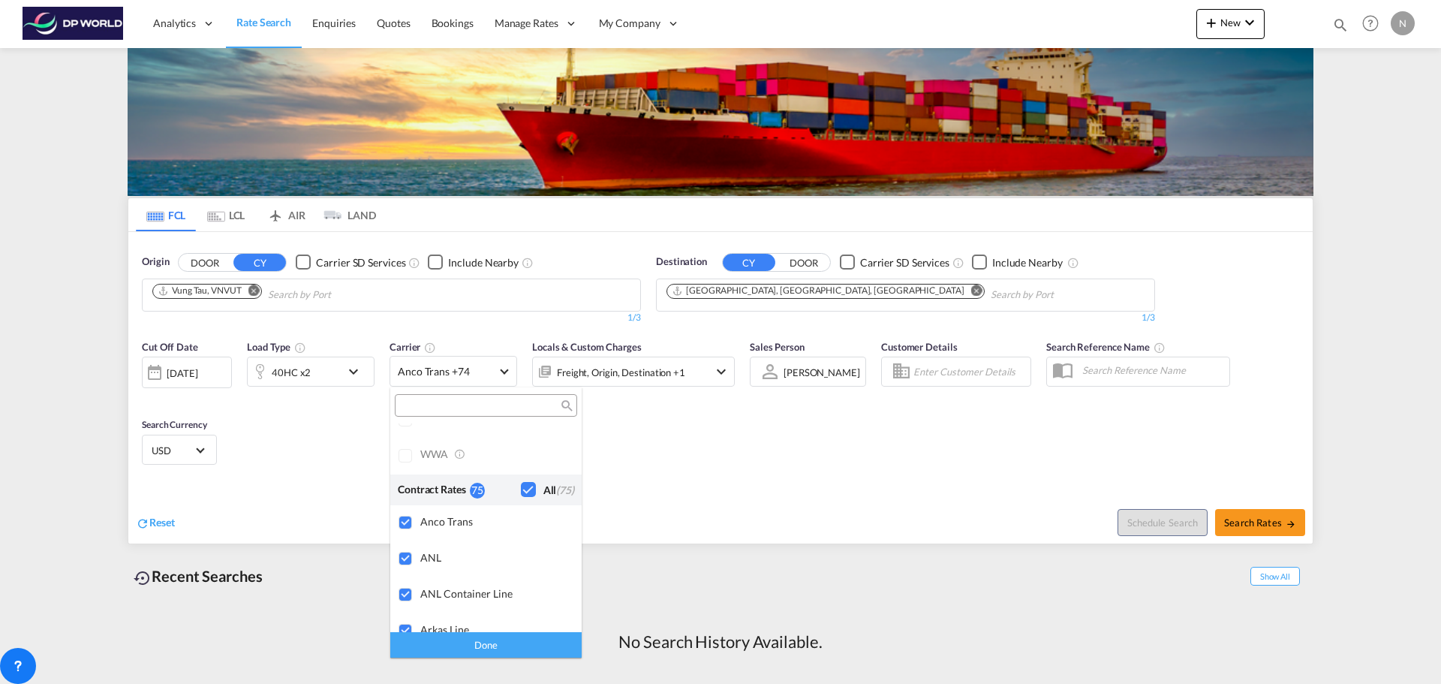
click at [521, 487] on div "Checkbox No Ink" at bounding box center [528, 489] width 15 height 15
click at [477, 408] on input "search" at bounding box center [479, 406] width 161 height 14
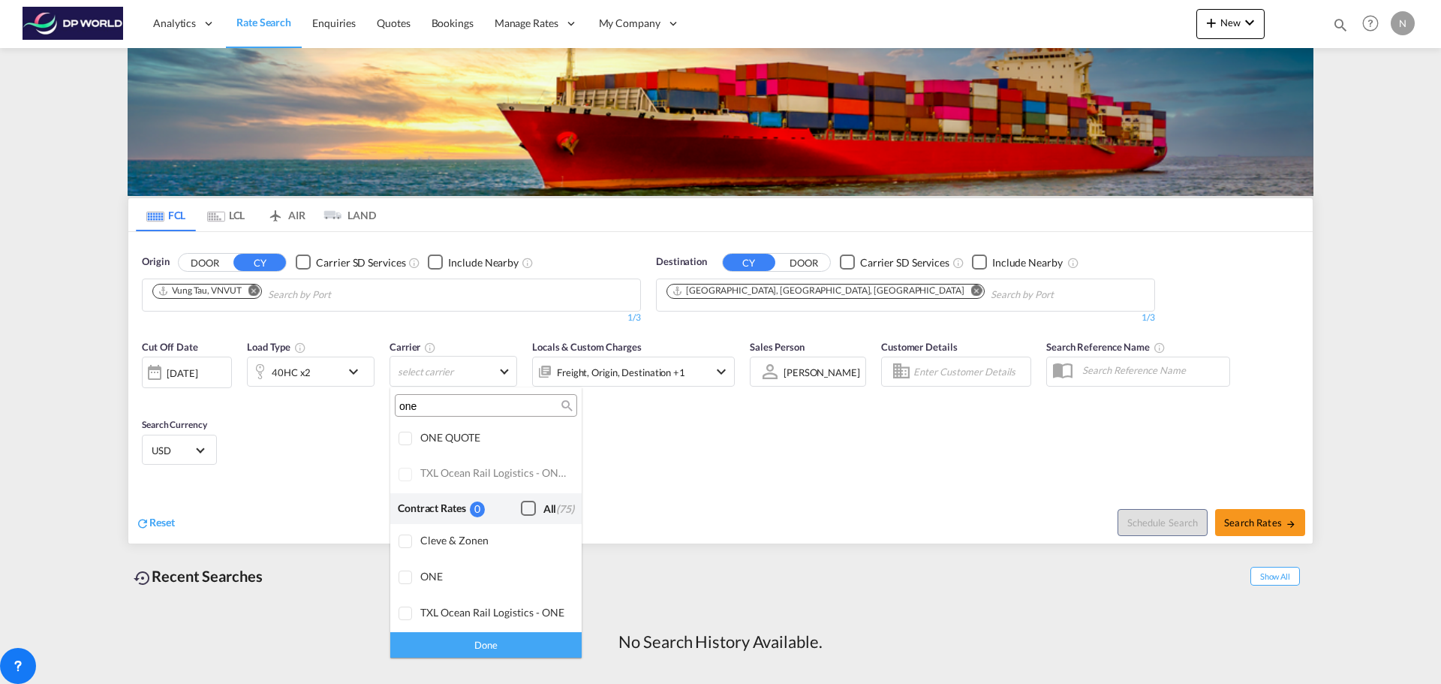
scroll to position [34, 0]
type input "one"
click at [414, 435] on div at bounding box center [406, 439] width 15 height 15
click at [480, 640] on div "Done" at bounding box center [485, 644] width 191 height 26
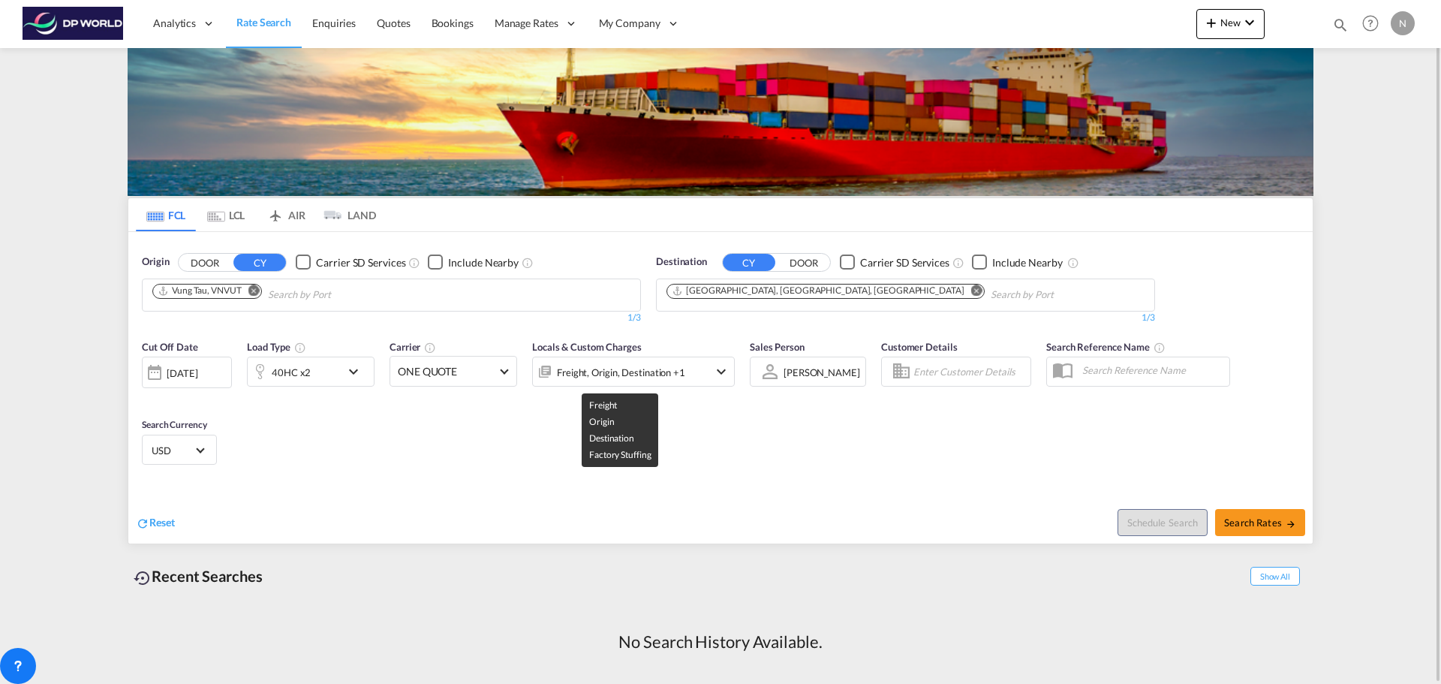
click at [672, 369] on div "Freight, Origin, Destination +1" at bounding box center [621, 372] width 128 height 21
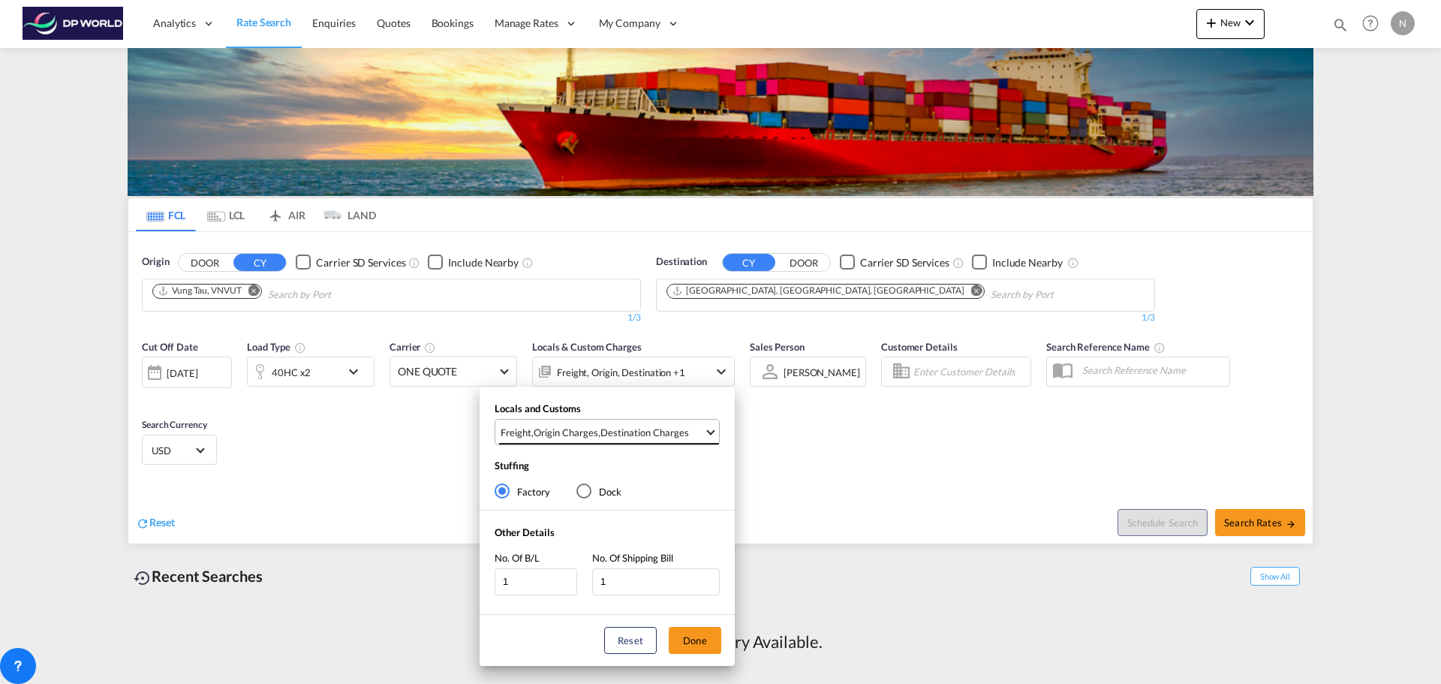
click at [714, 435] on md-select-value "Freight , Origin Charges , Destination Charges" at bounding box center [609, 432] width 220 height 25
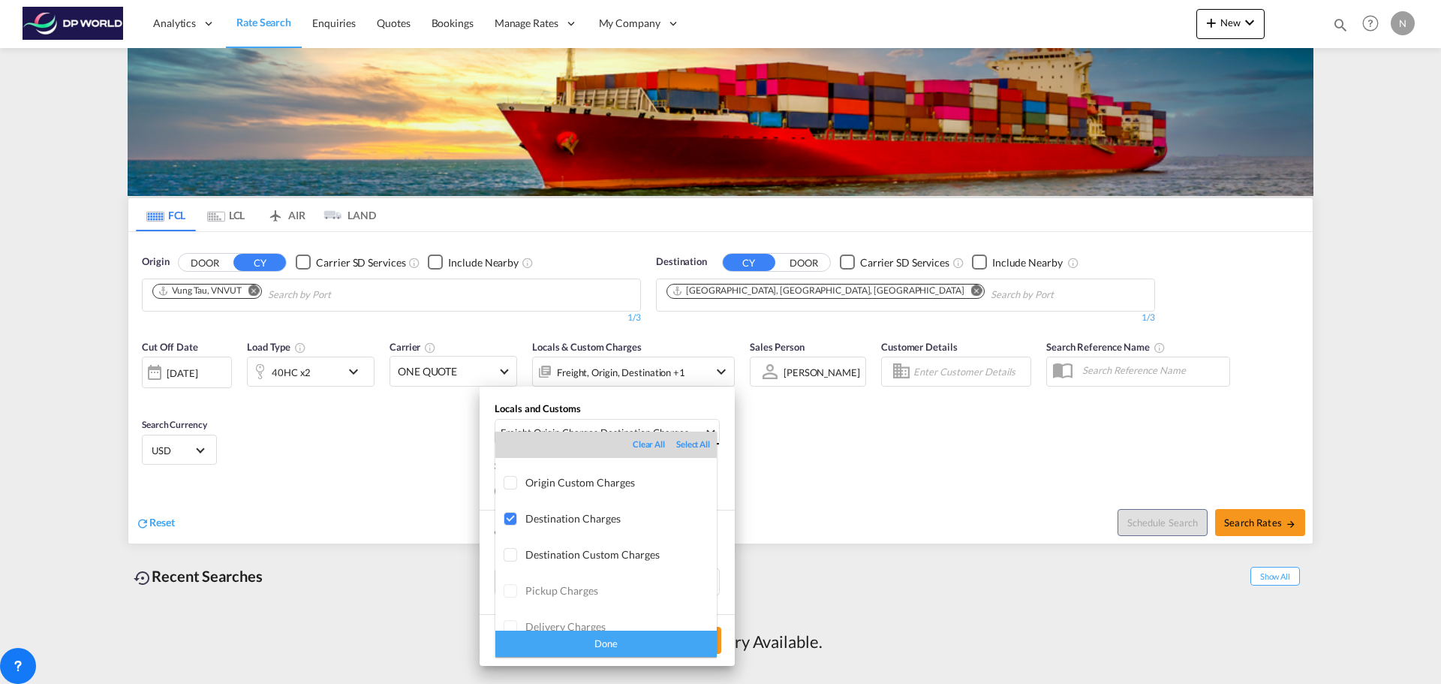
scroll to position [80, 0]
click at [621, 637] on div "Done" at bounding box center [605, 644] width 221 height 26
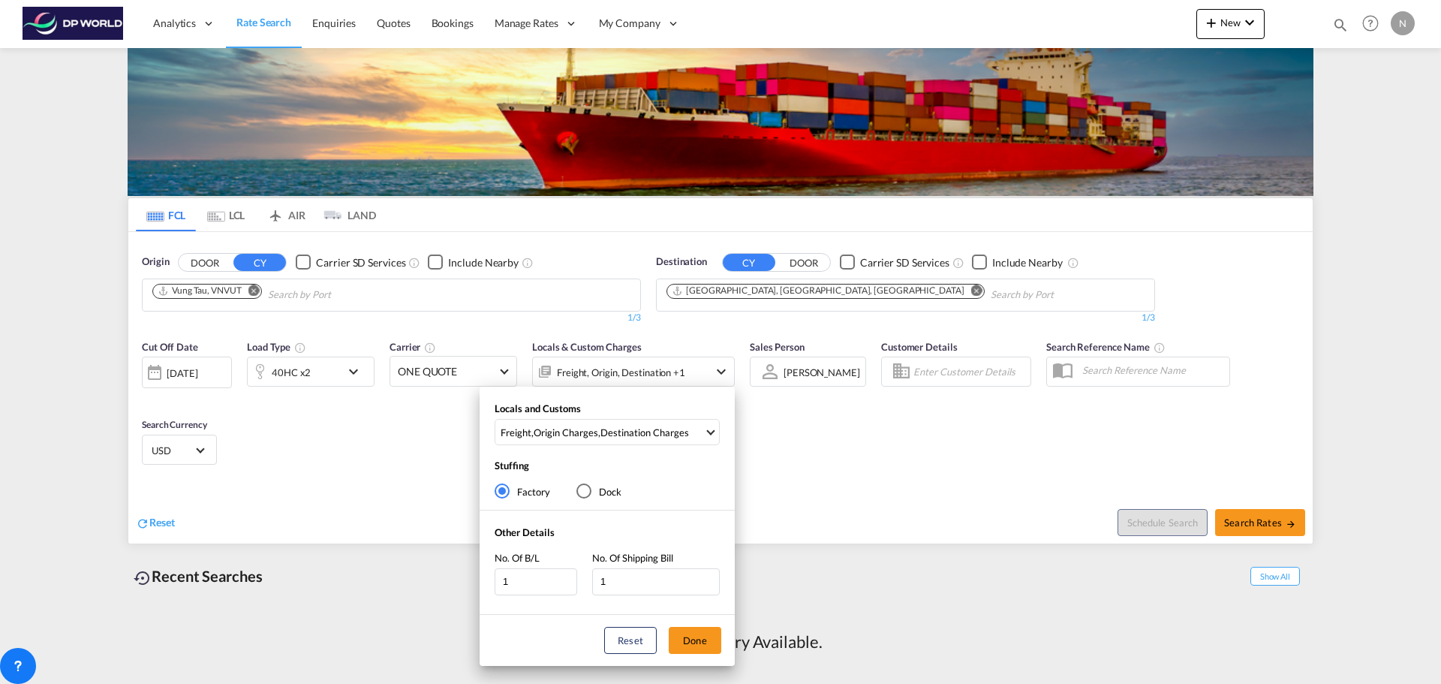
click at [1006, 420] on div "Locals and Customs Freight , Origin Charges , Destination Charges Stuffing Fact…" at bounding box center [720, 342] width 1441 height 684
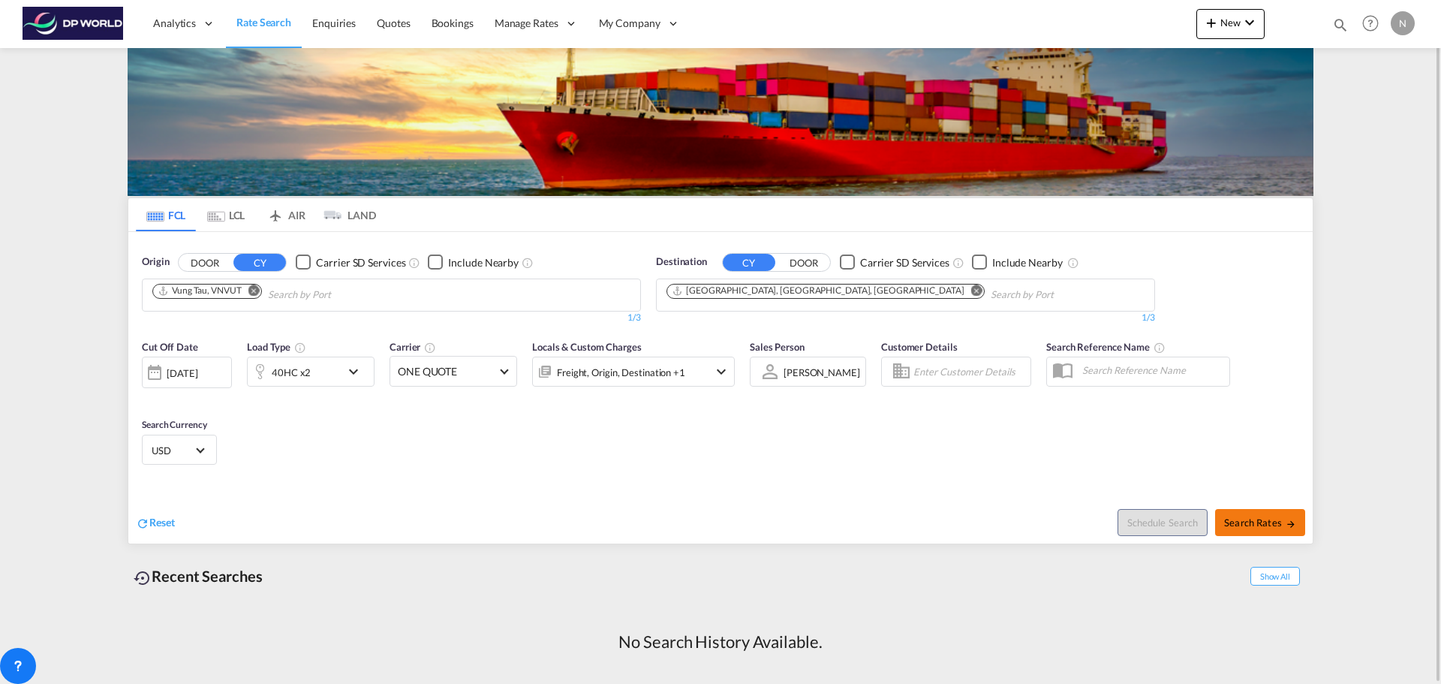
click at [1263, 515] on button "Search Rates" at bounding box center [1260, 522] width 90 height 27
type input "VNVUT to USJAX / [DATE]"
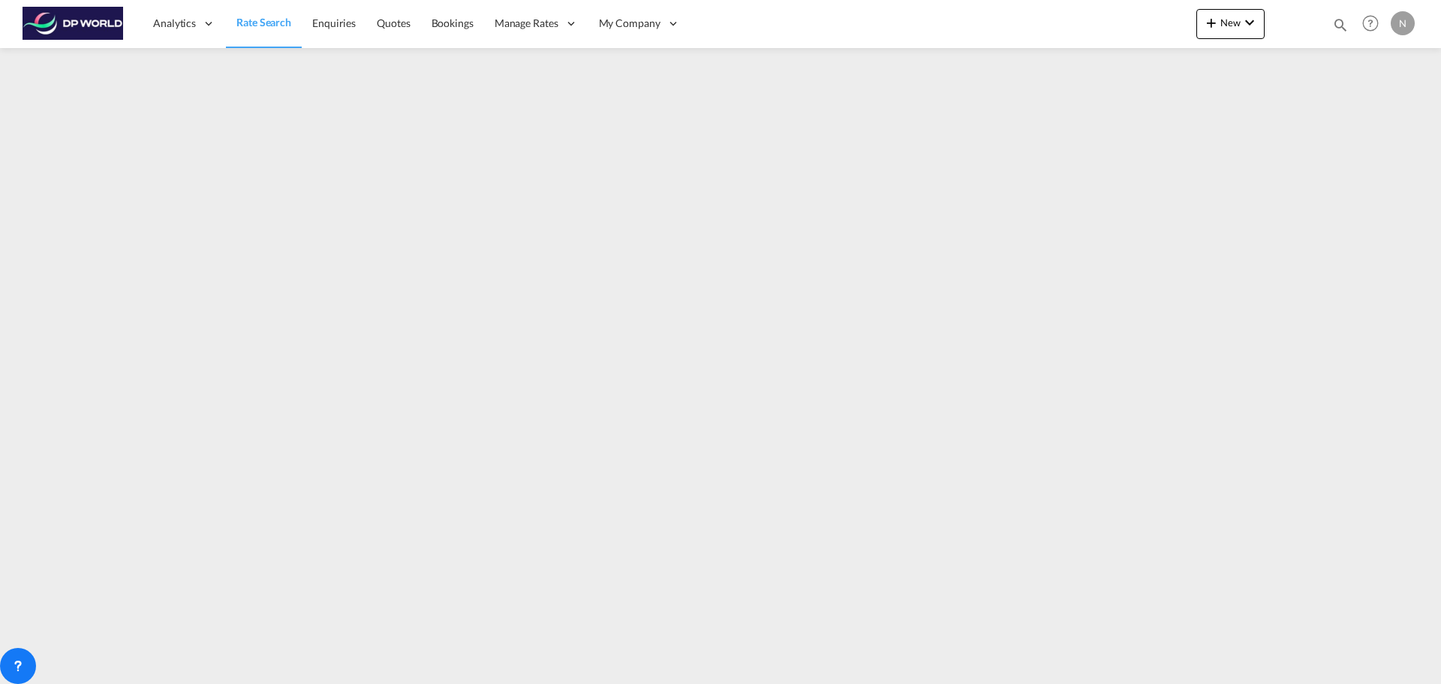
click at [269, 20] on span "Rate Search" at bounding box center [263, 22] width 55 height 13
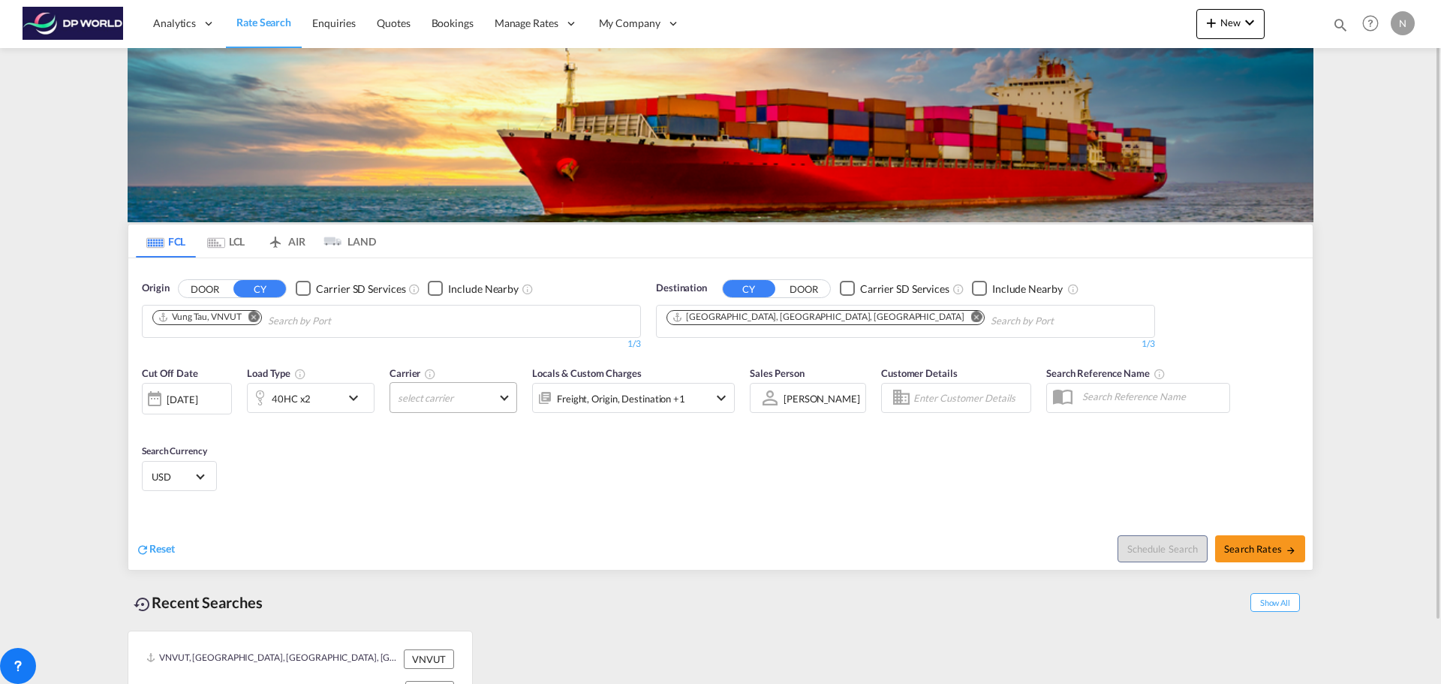
click at [474, 399] on md-select "select carrier Online Rates 0 All (34) CMA CGM SPOTON API CMACGM API (Contract)…" at bounding box center [454, 397] width 128 height 31
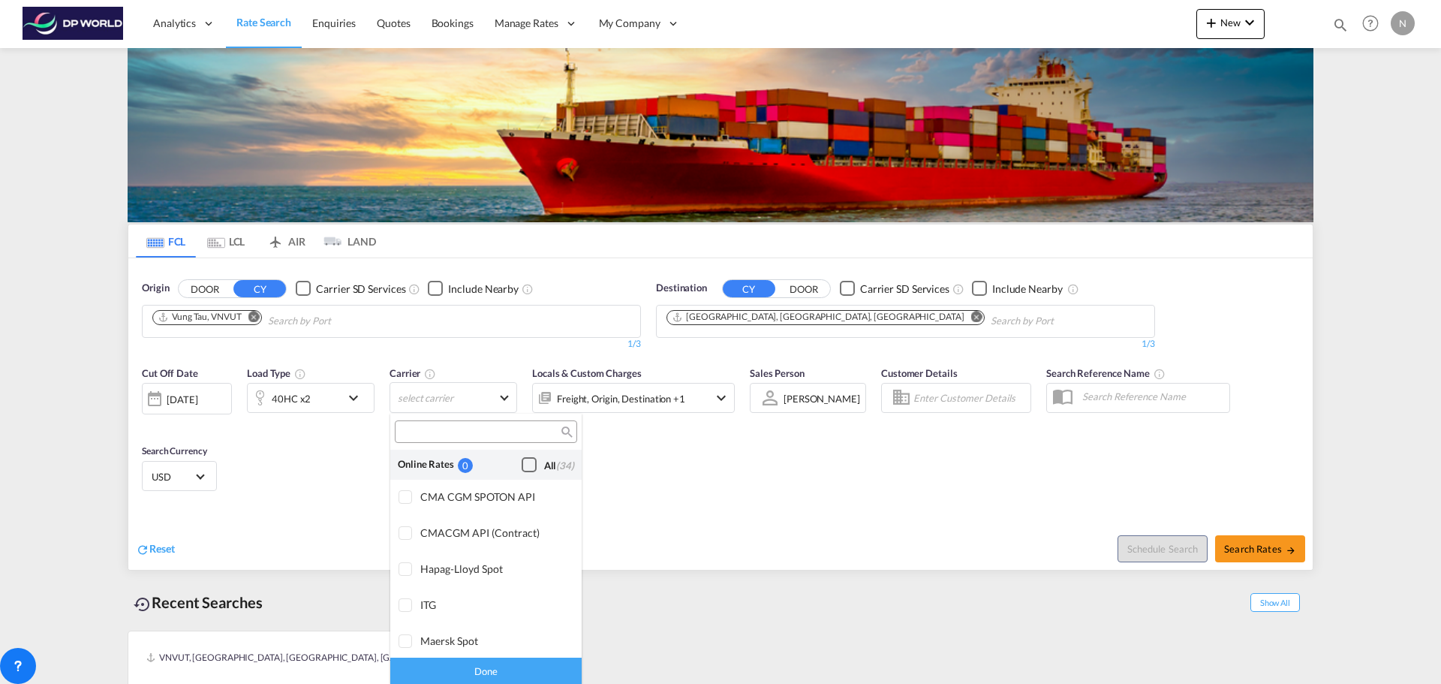
click at [522, 461] on div "Checkbox No Ink" at bounding box center [529, 464] width 15 height 15
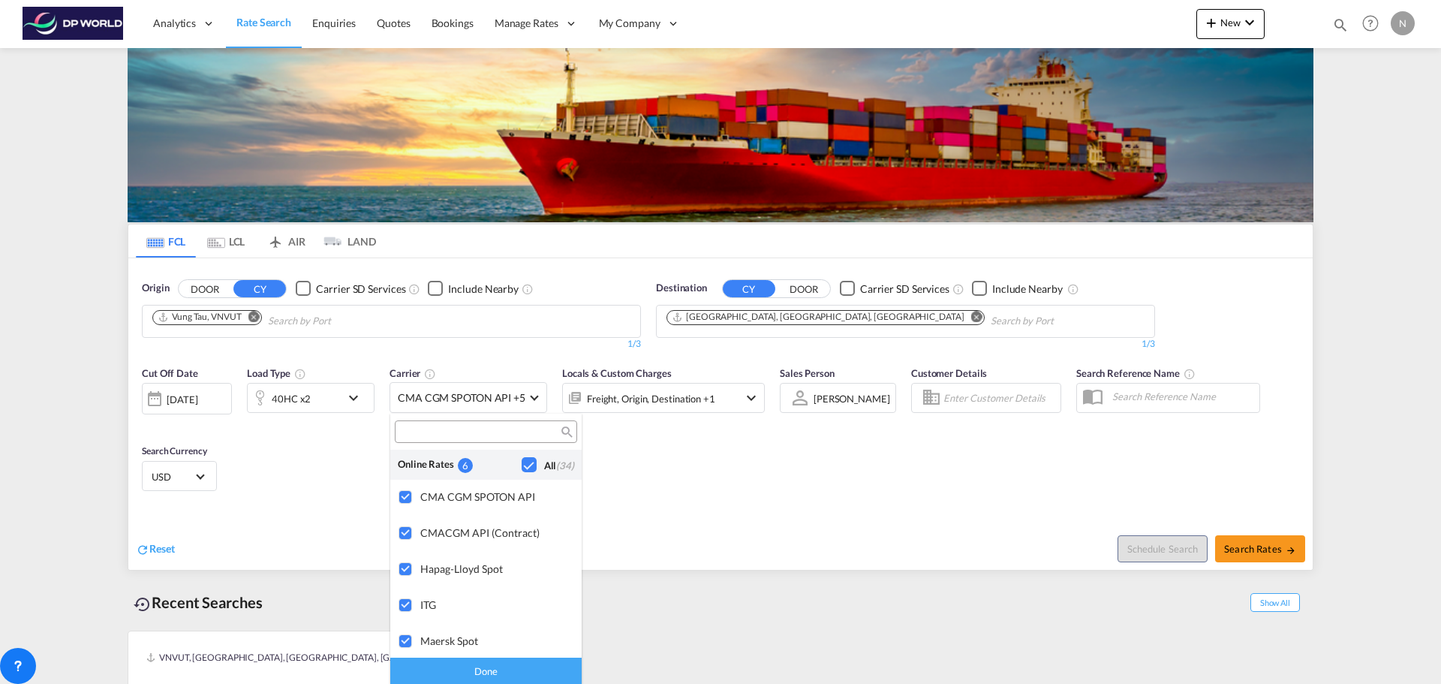
click at [498, 669] on div "Done" at bounding box center [485, 671] width 191 height 26
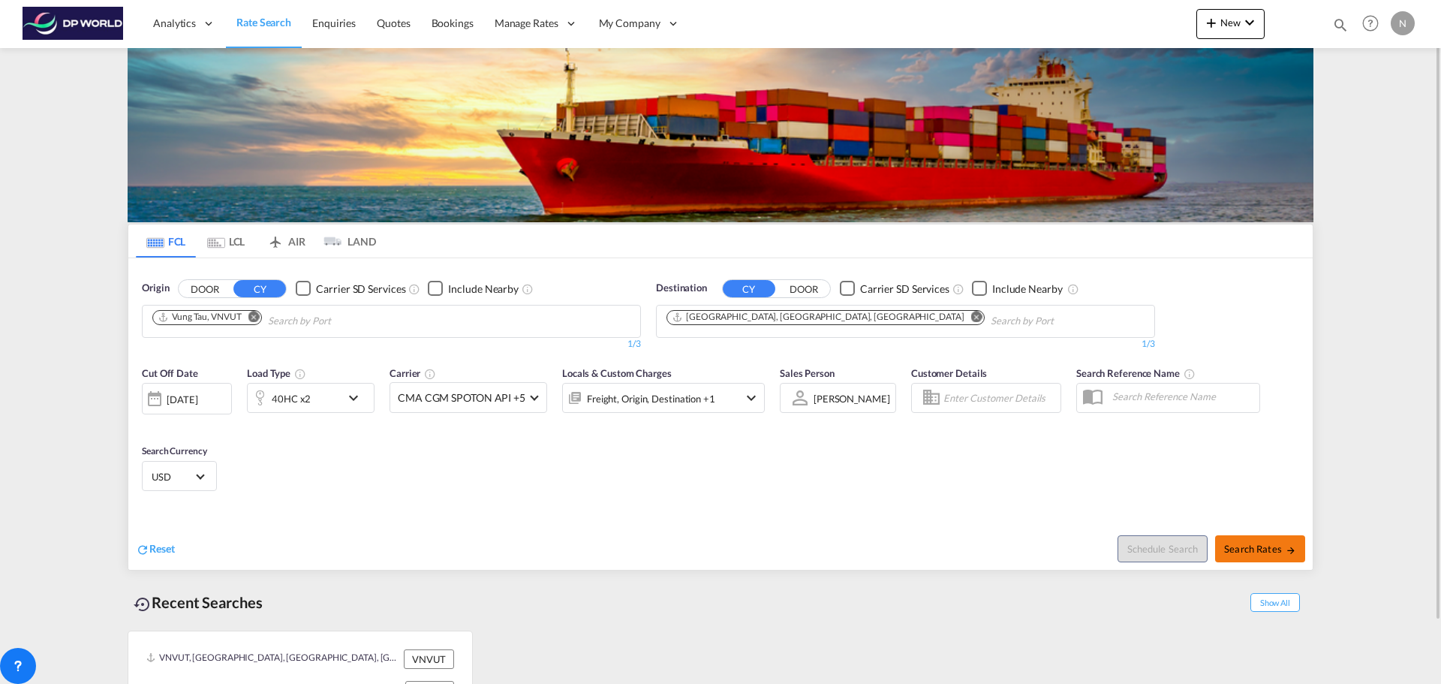
click at [1272, 545] on span "Search Rates" at bounding box center [1260, 549] width 72 height 12
type input "VNVUT to USJAX / [DATE]"
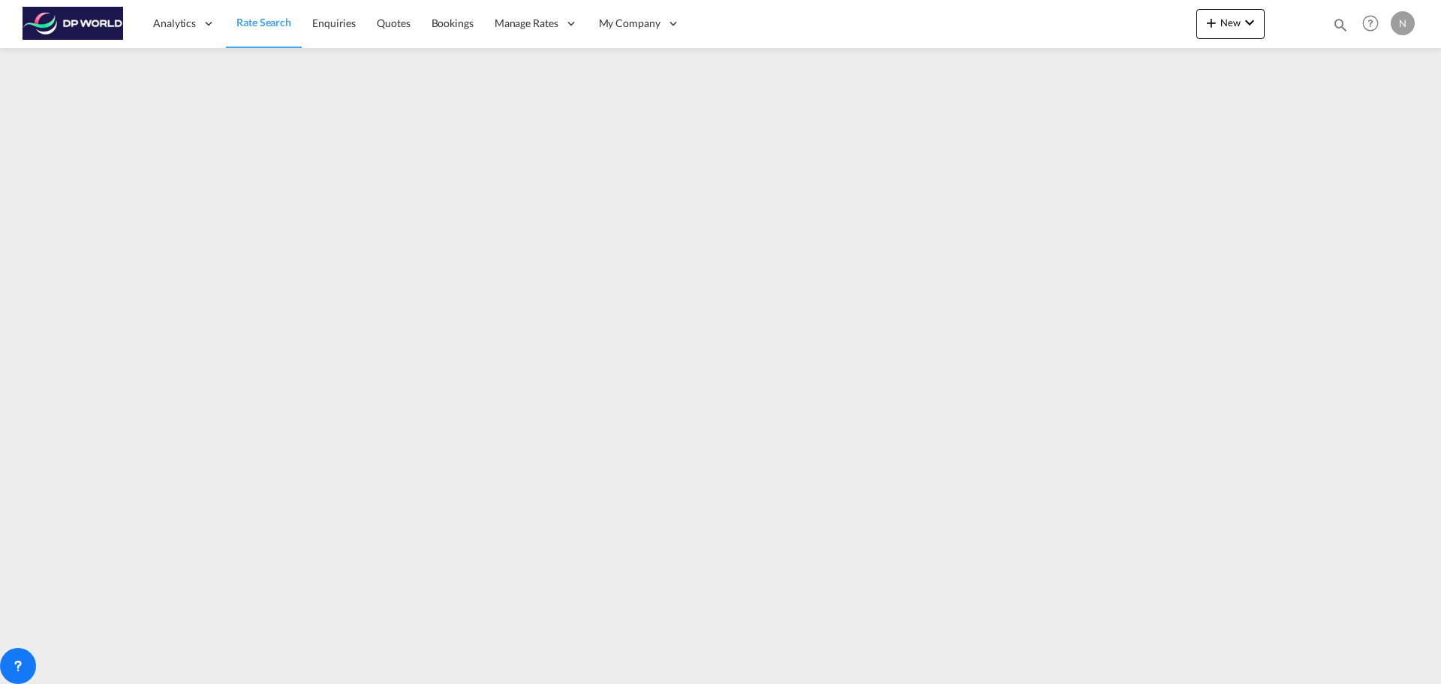
drag, startPoint x: 275, startPoint y: 11, endPoint x: 281, endPoint y: 17, distance: 8.0
click at [275, 11] on link "Rate Search" at bounding box center [264, 23] width 76 height 49
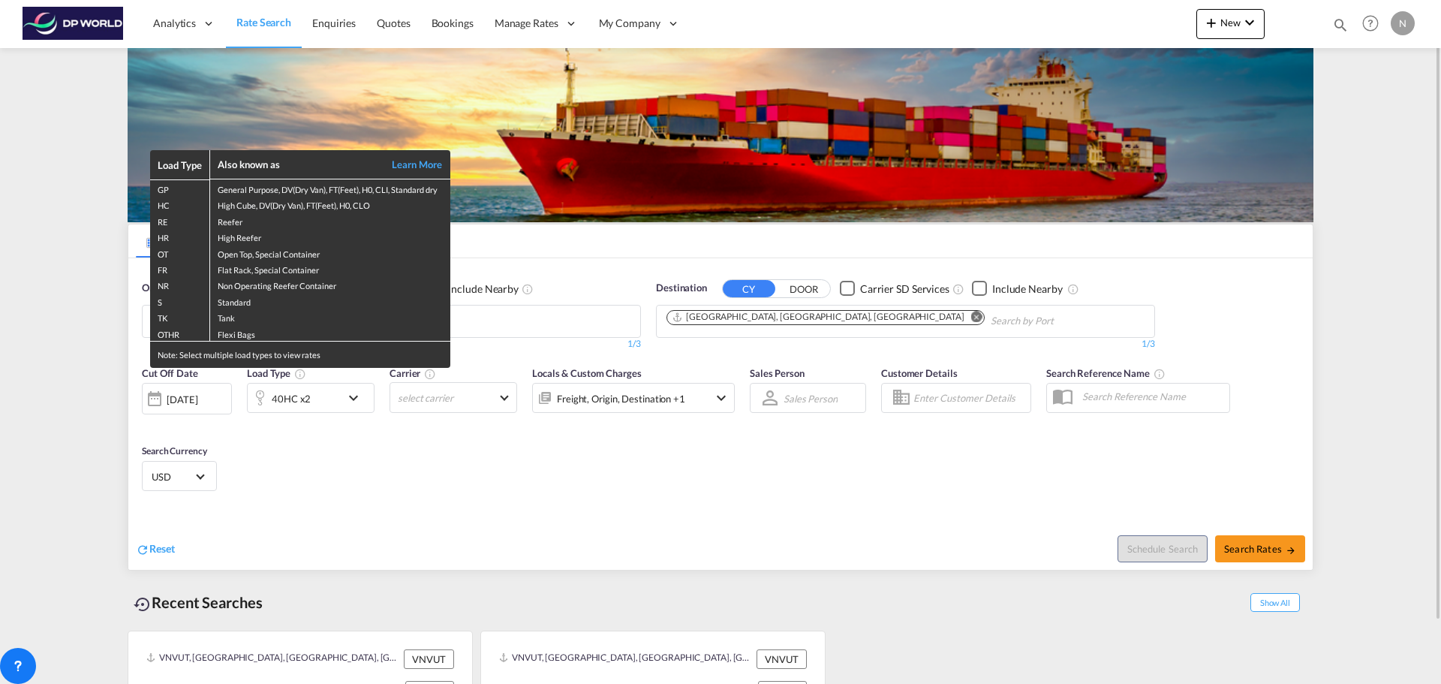
click at [539, 313] on div "Load Type Also known as Learn More GP General Purpose, DV(Dry Van), FT(Feet), H…" at bounding box center [720, 342] width 1441 height 684
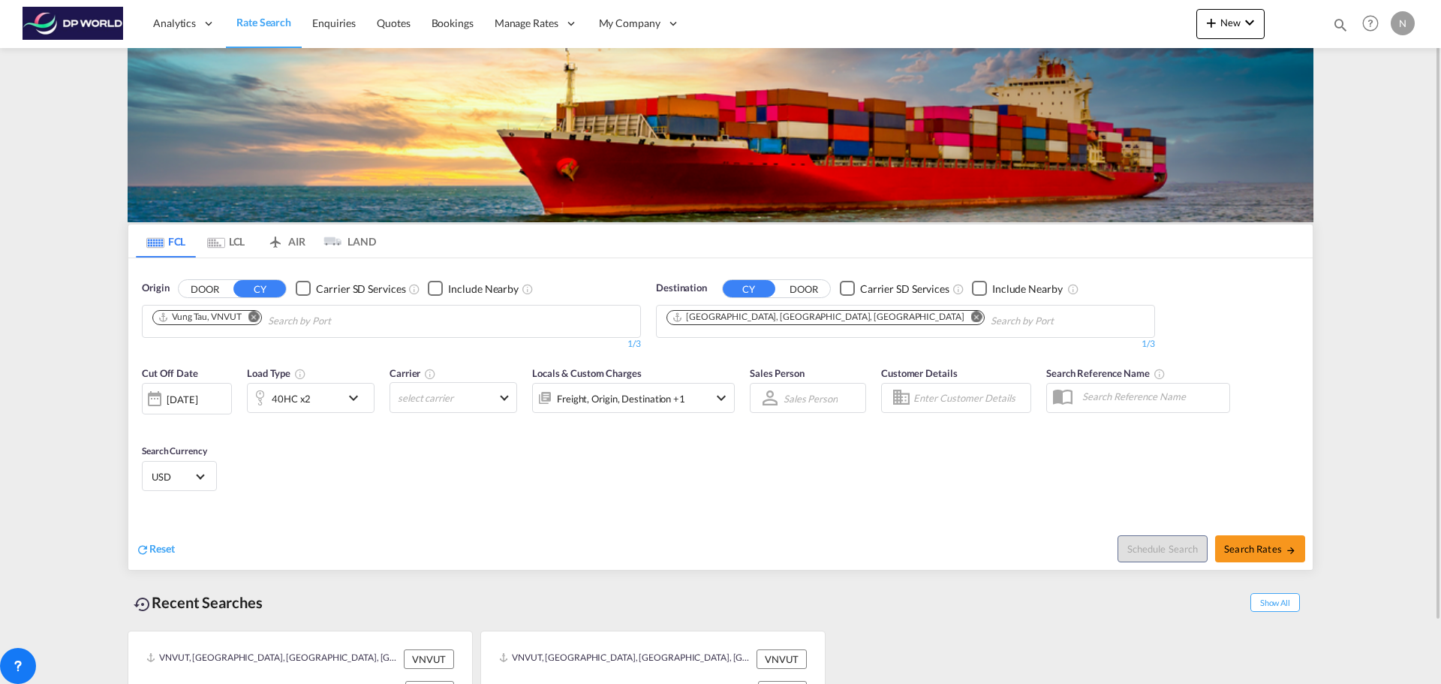
click at [305, 320] on input "Chips input." at bounding box center [339, 321] width 143 height 24
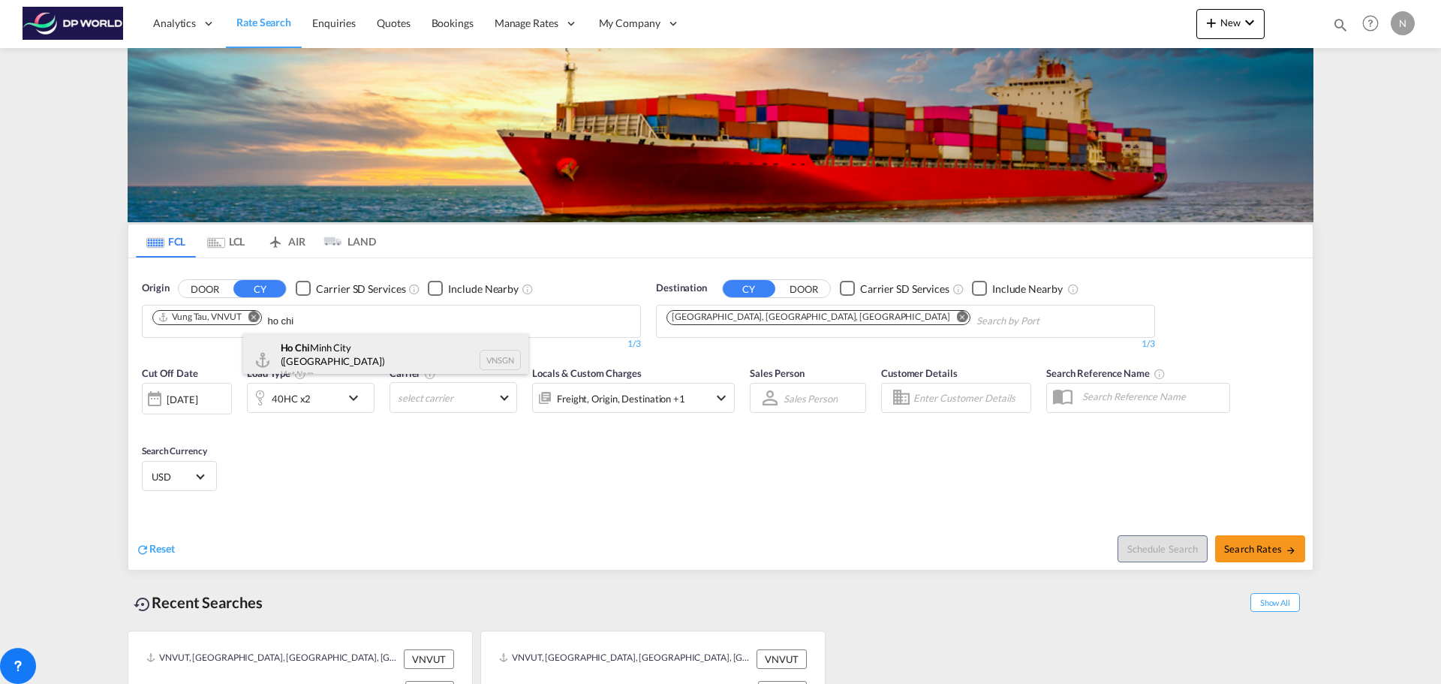
type input "ho chi"
click at [320, 351] on div "Ho Chi Minh City ([GEOGRAPHIC_DATA]) Viet Nam VNSGN" at bounding box center [385, 360] width 285 height 54
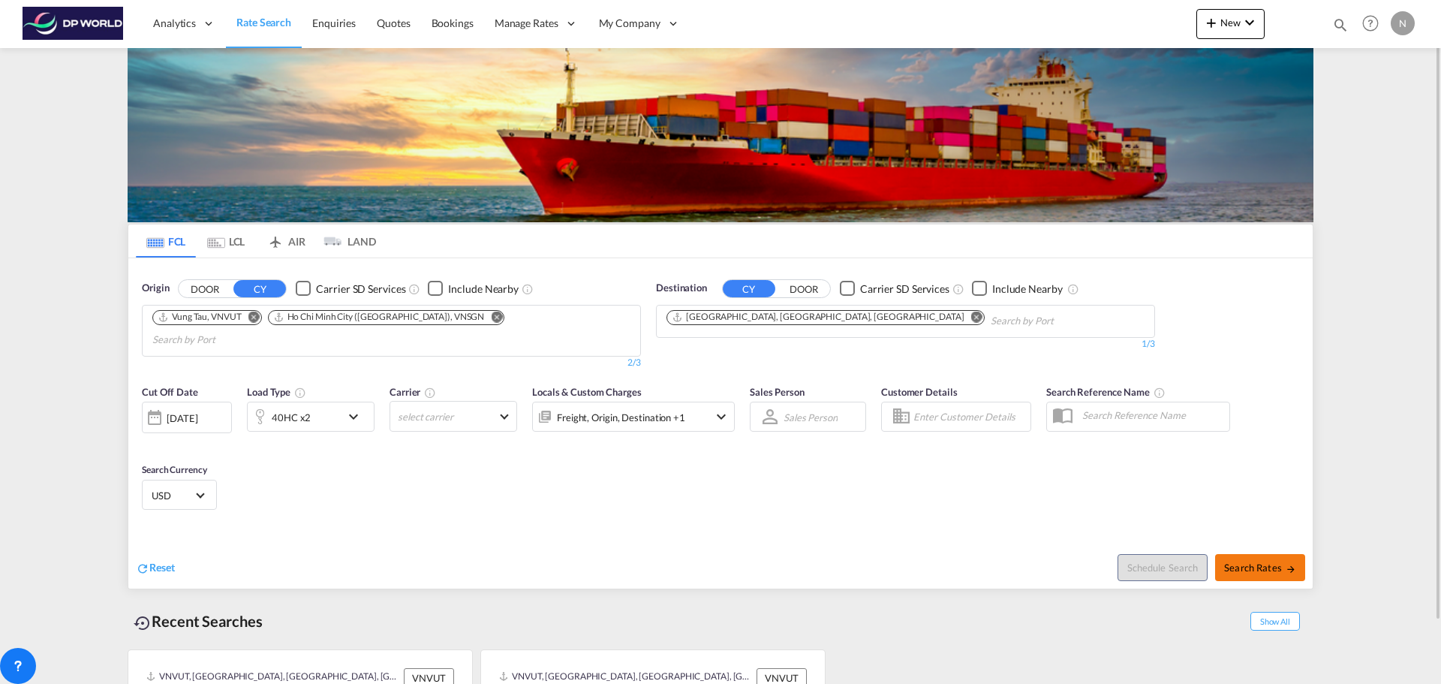
click at [1248, 561] on span "Search Rates" at bounding box center [1260, 567] width 72 height 12
type input "VNVUT,VNSGN to USJAX / [DATE]"
